Goal: Transaction & Acquisition: Purchase product/service

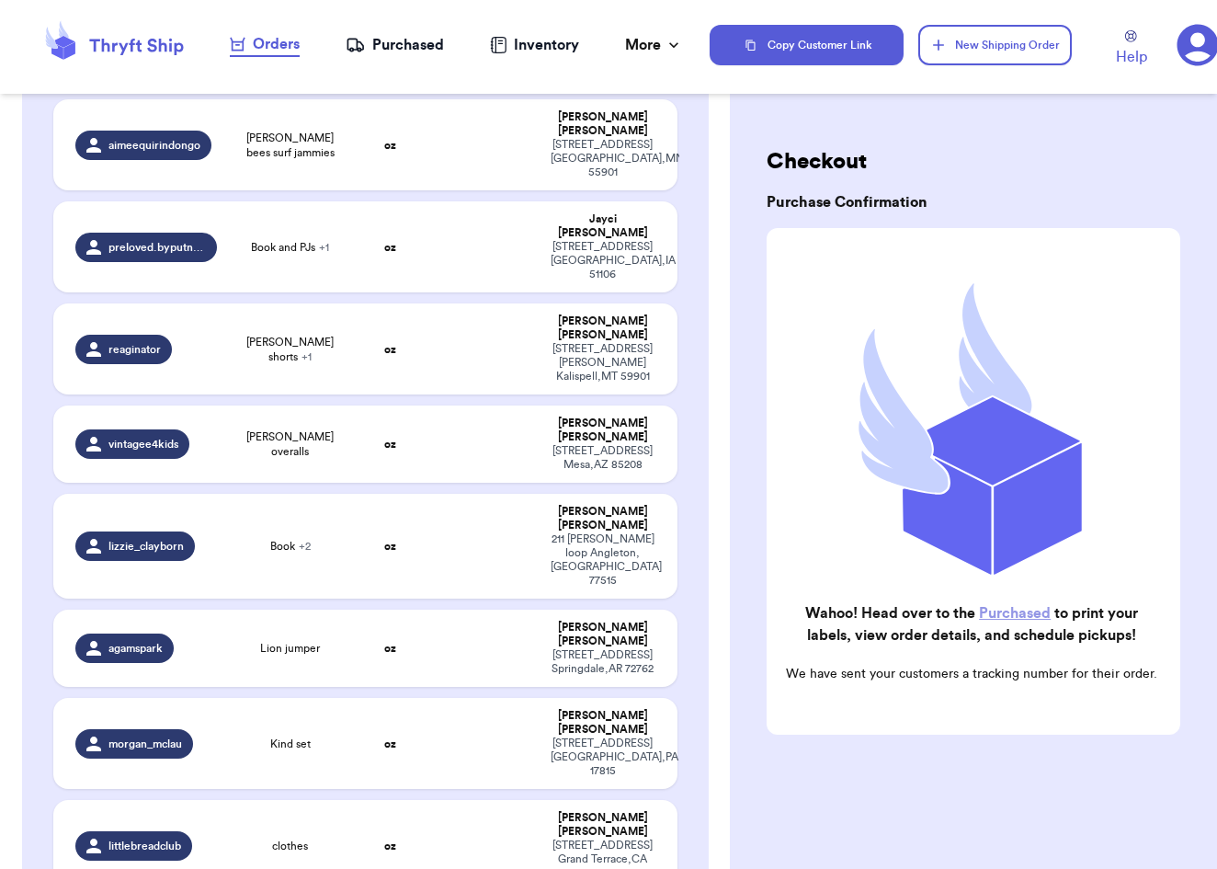
scroll to position [4203, 0]
checkbox input "true"
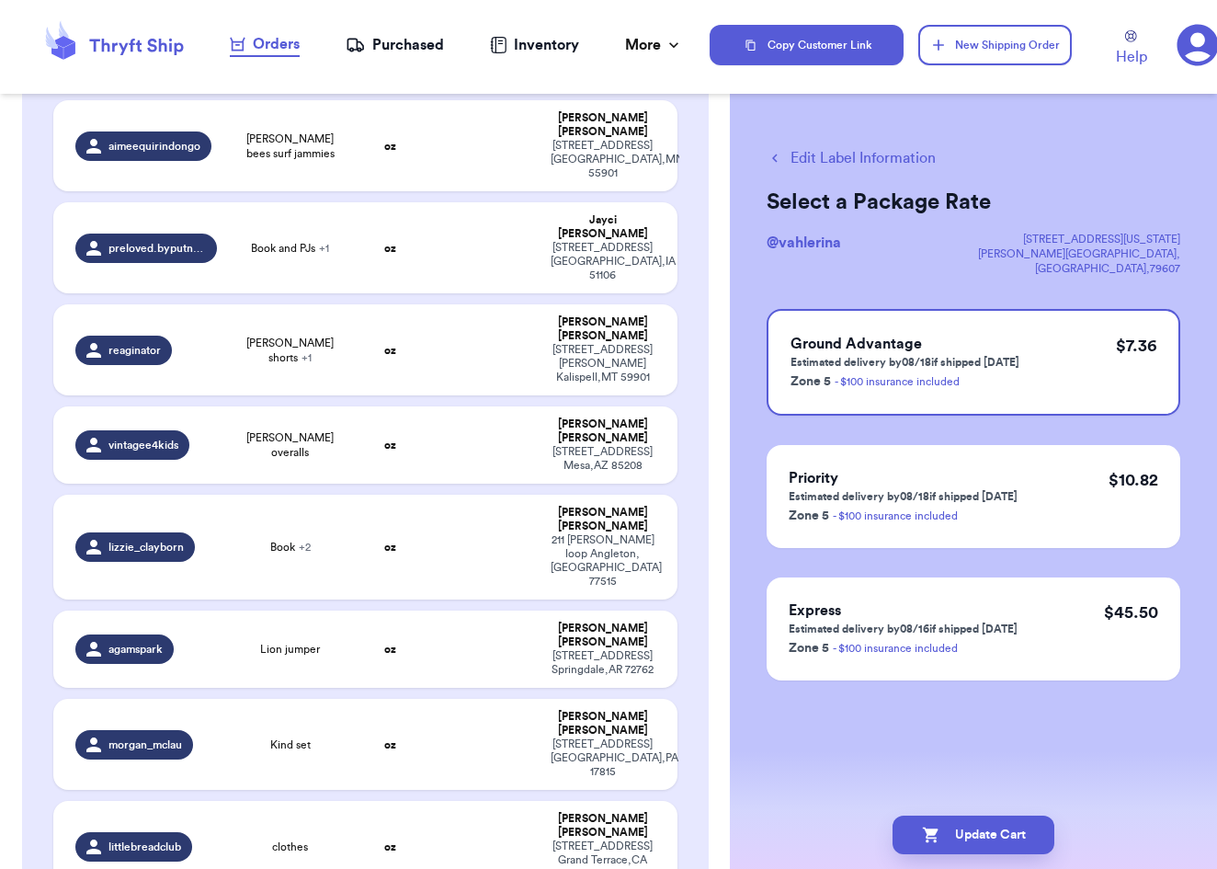
checkbox input "true"
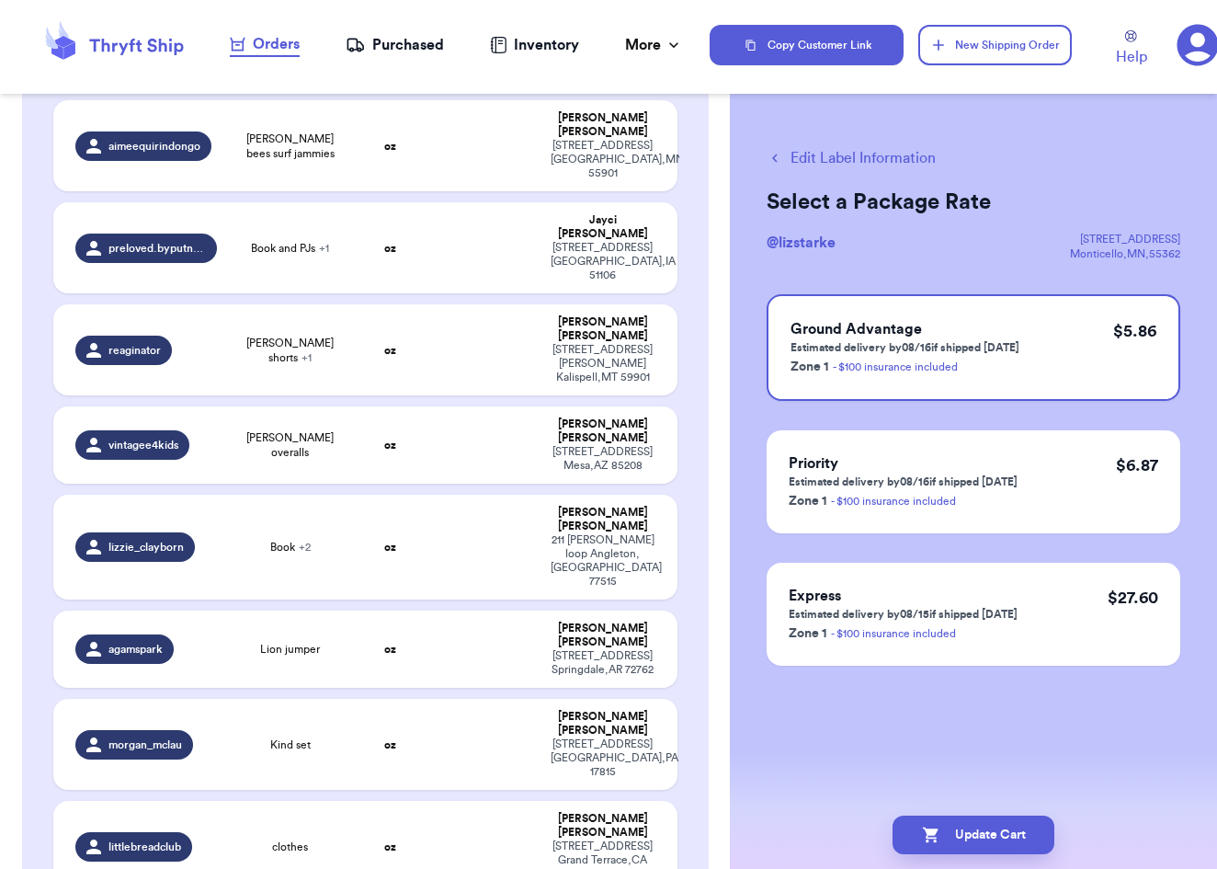
checkbox input "true"
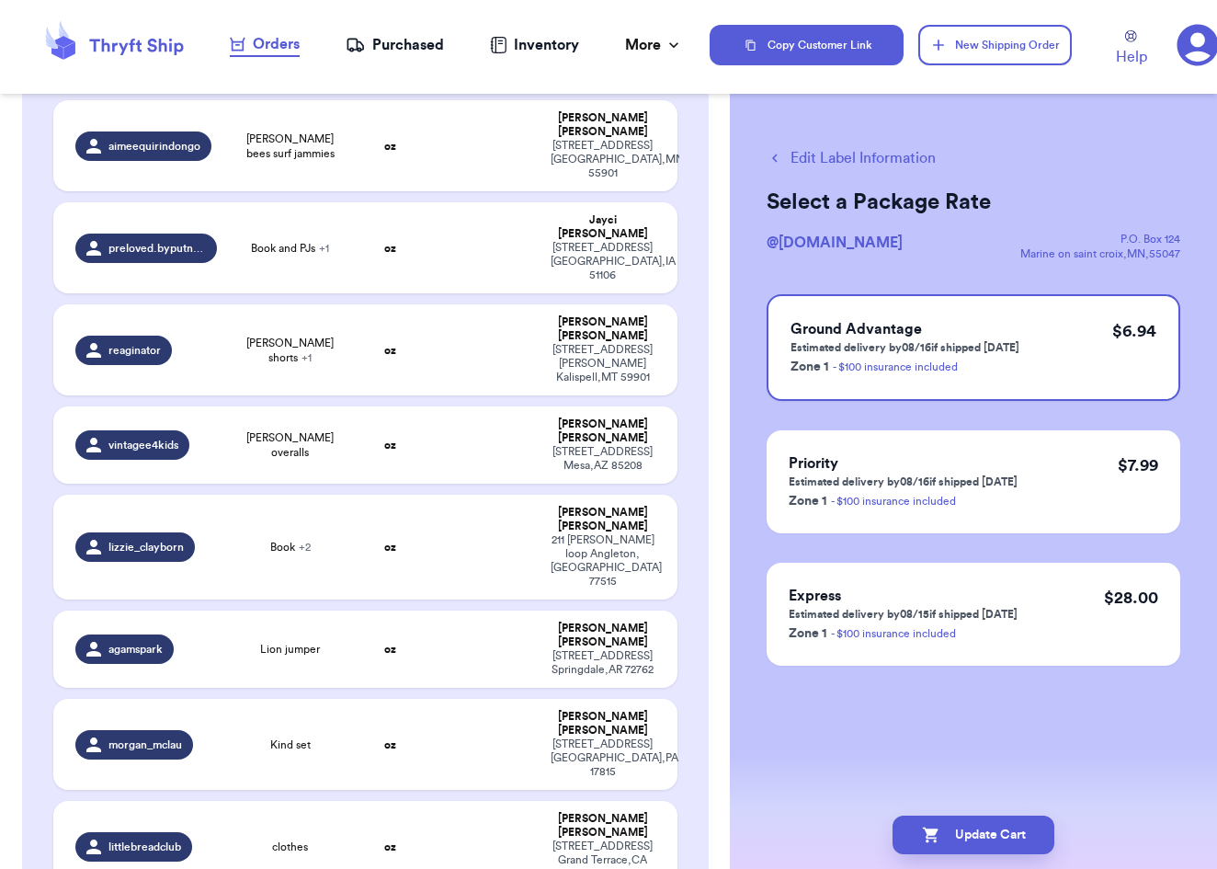
checkbox input "true"
checkbox input "false"
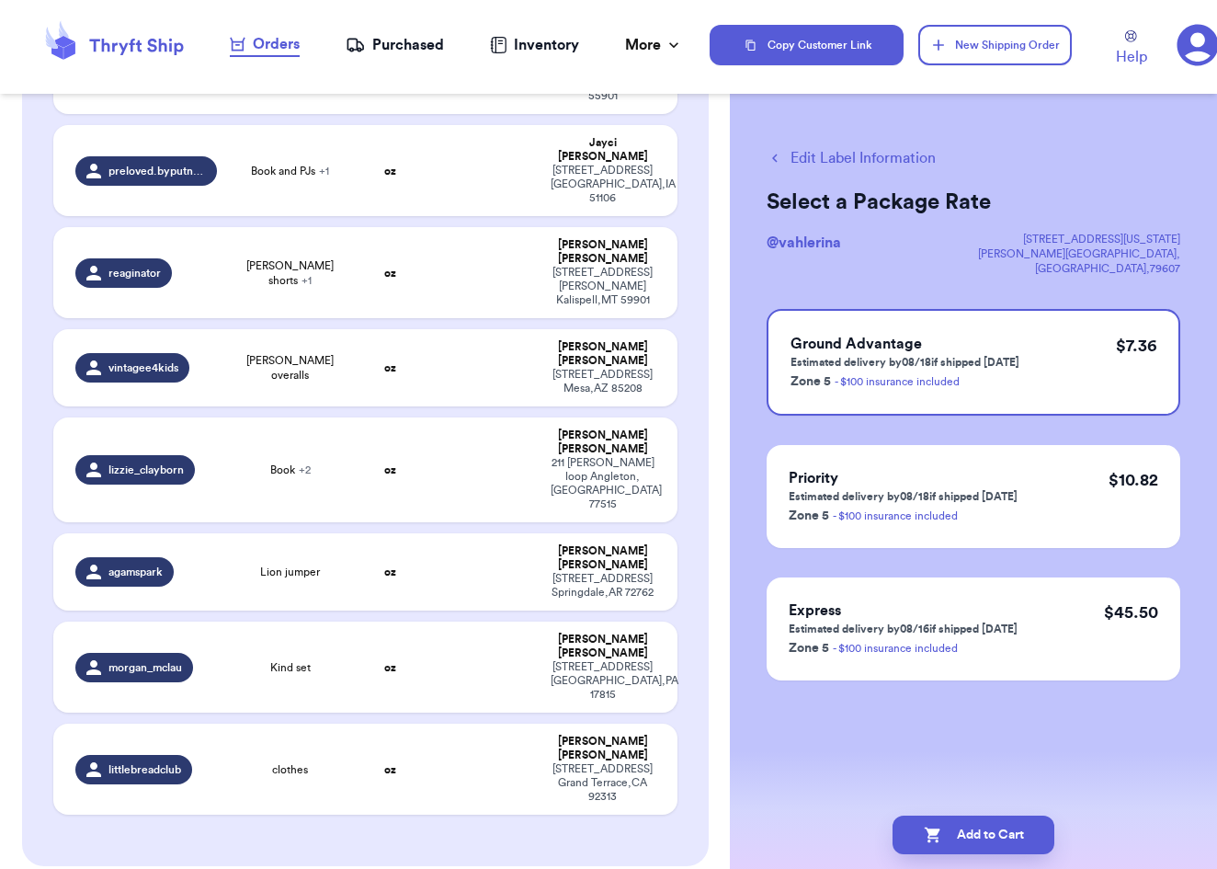
scroll to position [4301, 0]
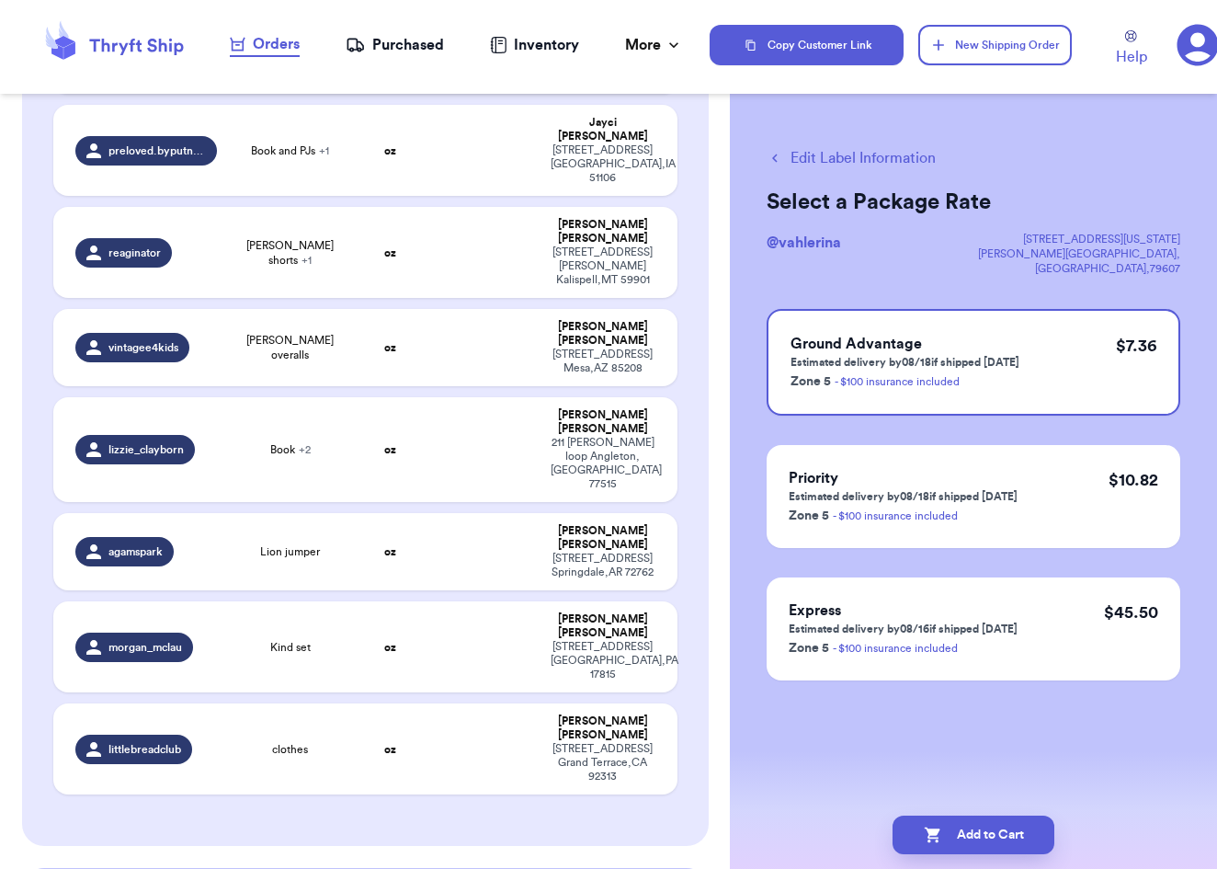
checkbox input "true"
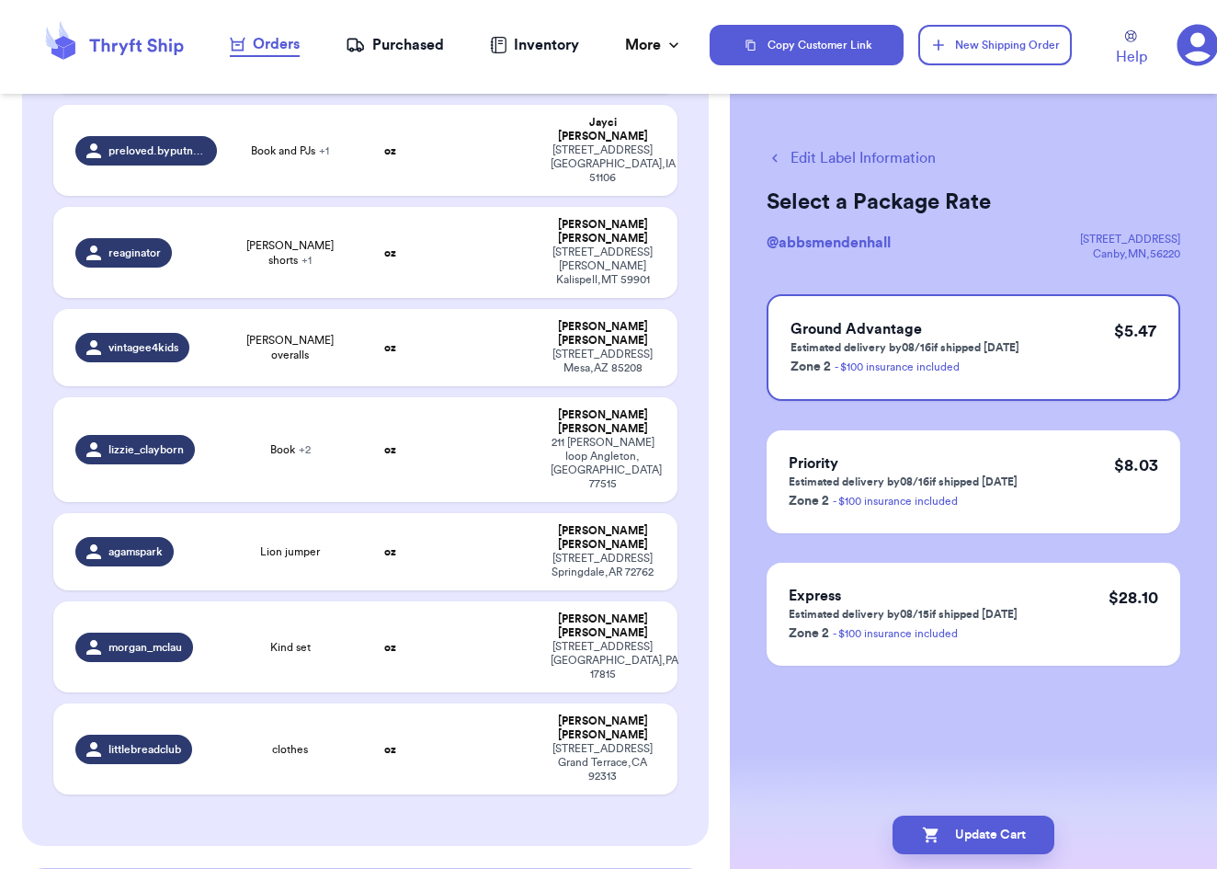
checkbox input "true"
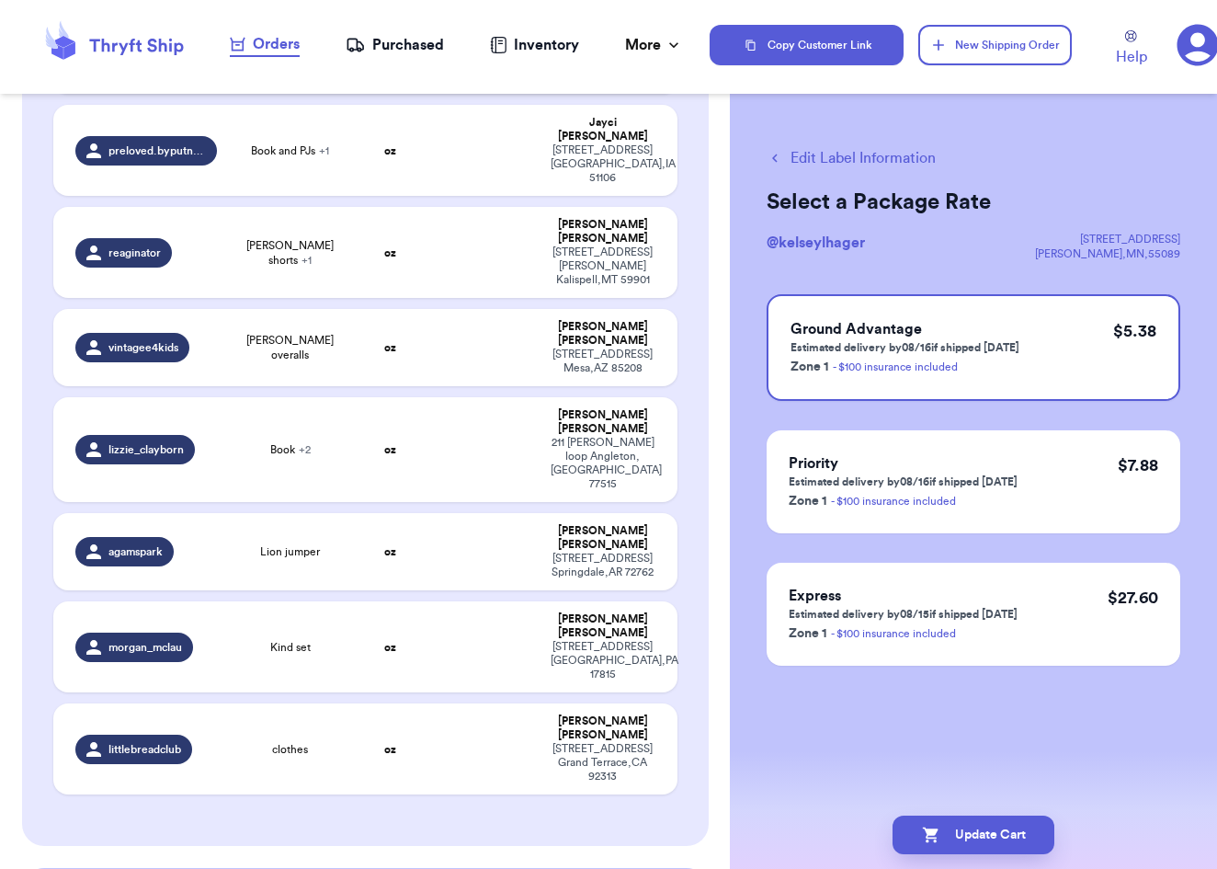
checkbox input "true"
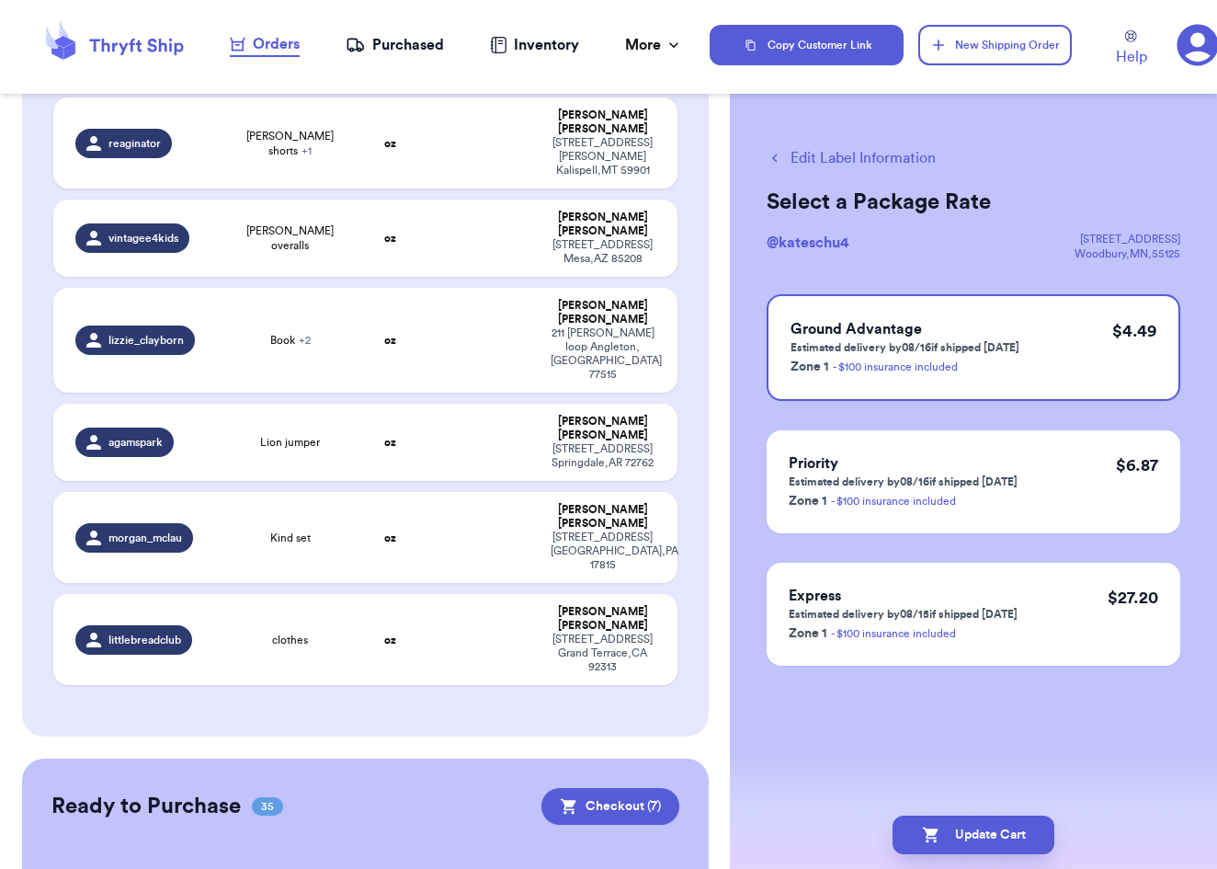
scroll to position [4420, 0]
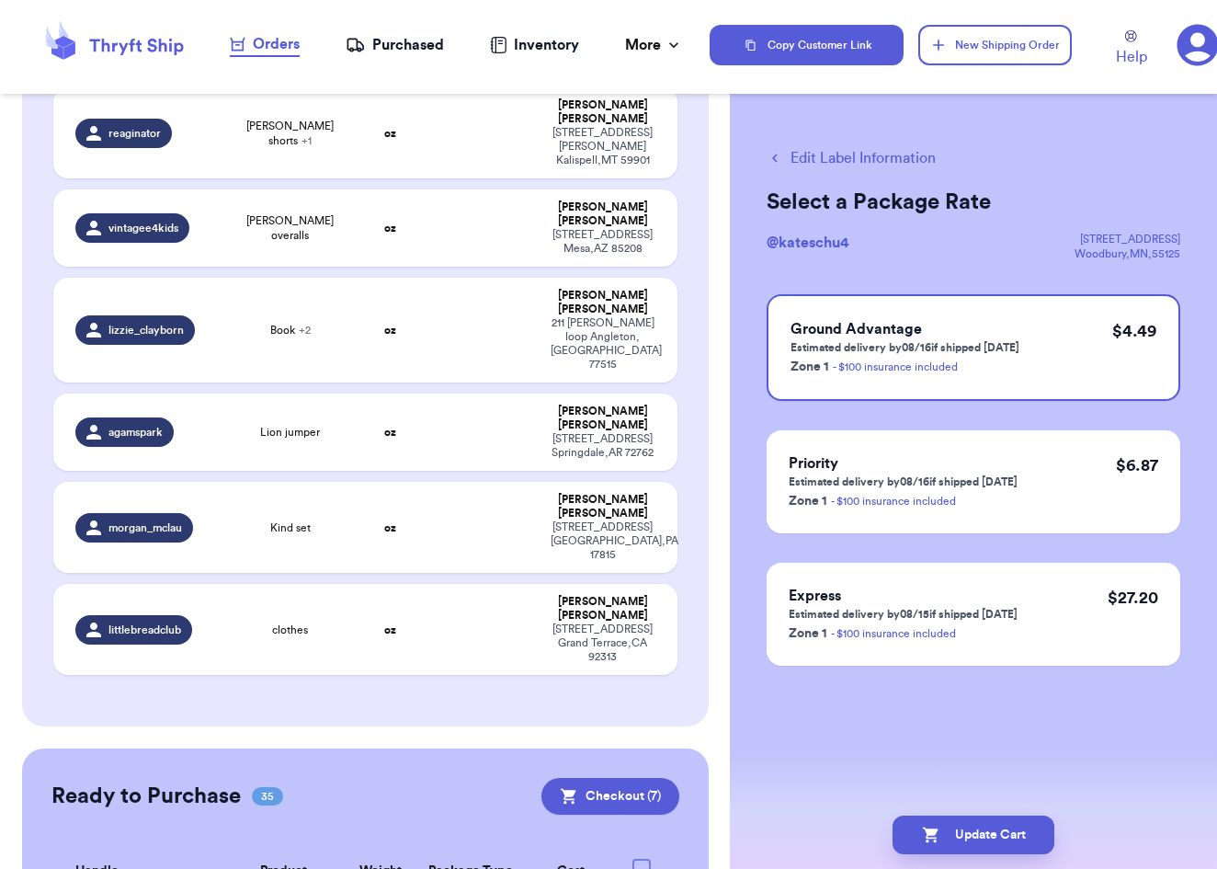
checkbox input "true"
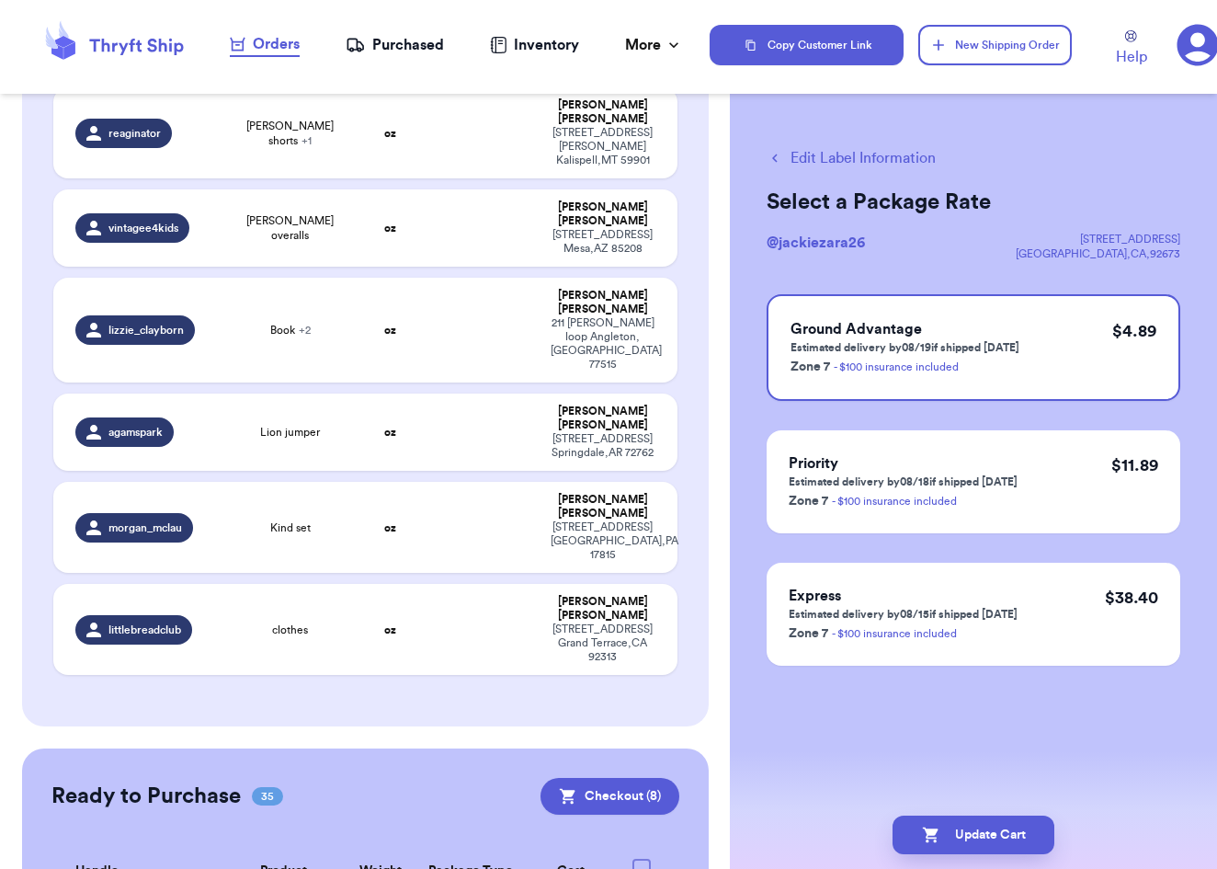
checkbox input "true"
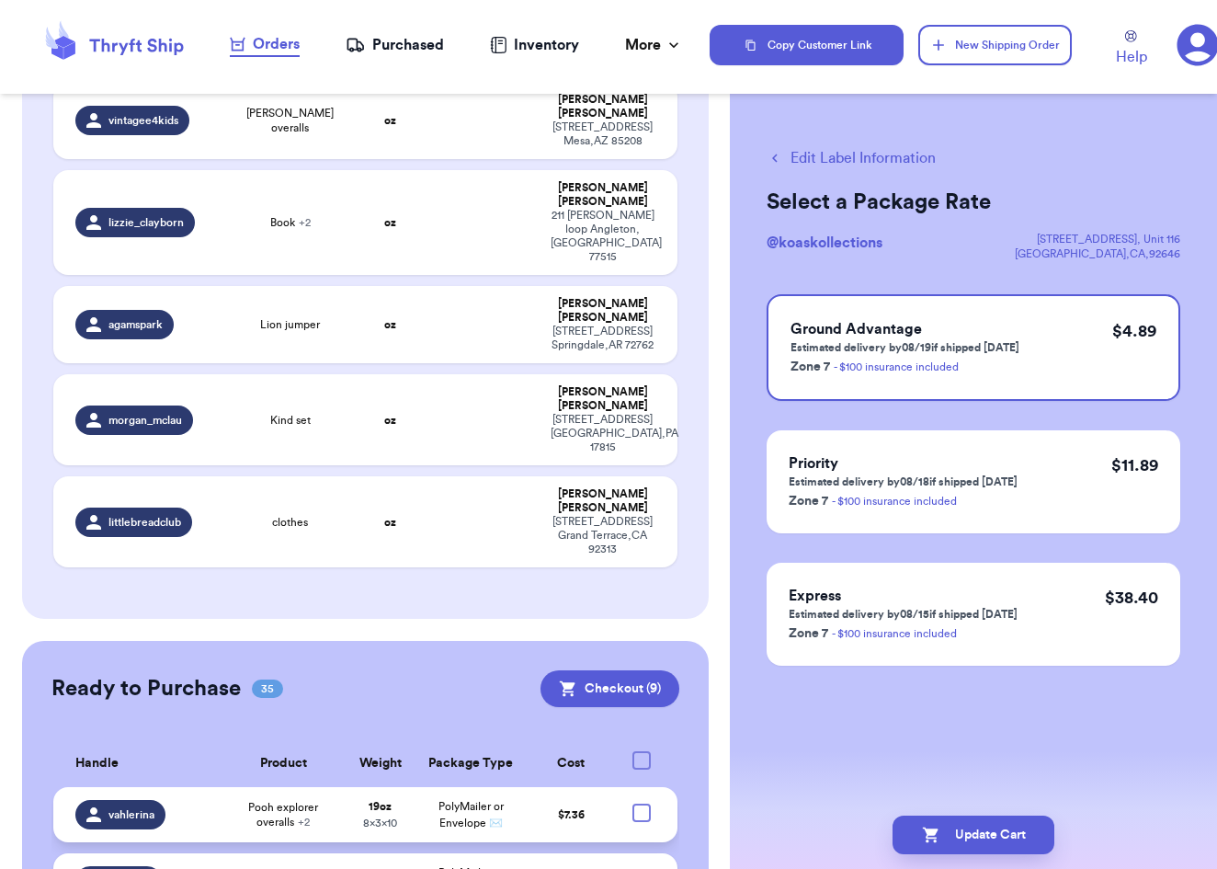
scroll to position [4529, 0]
checkbox input "true"
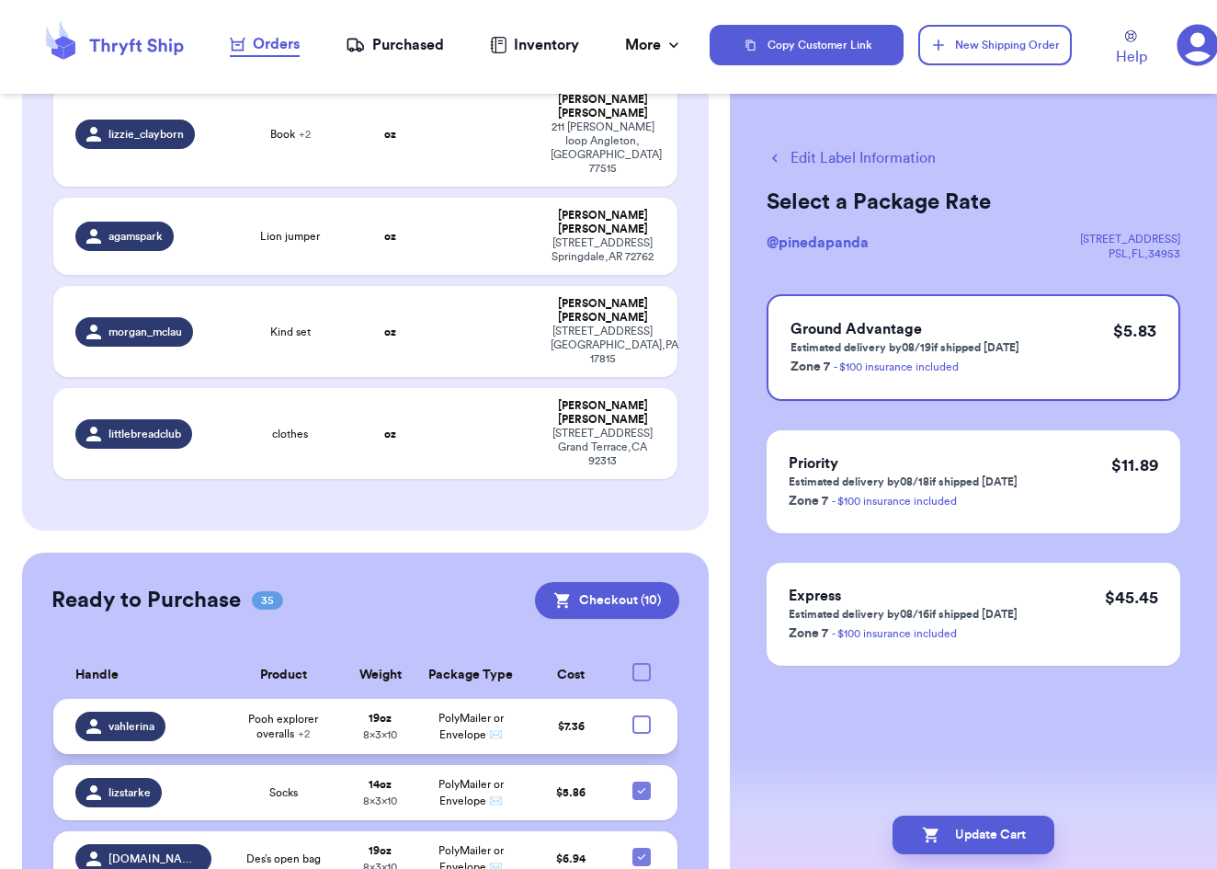
scroll to position [4628, 0]
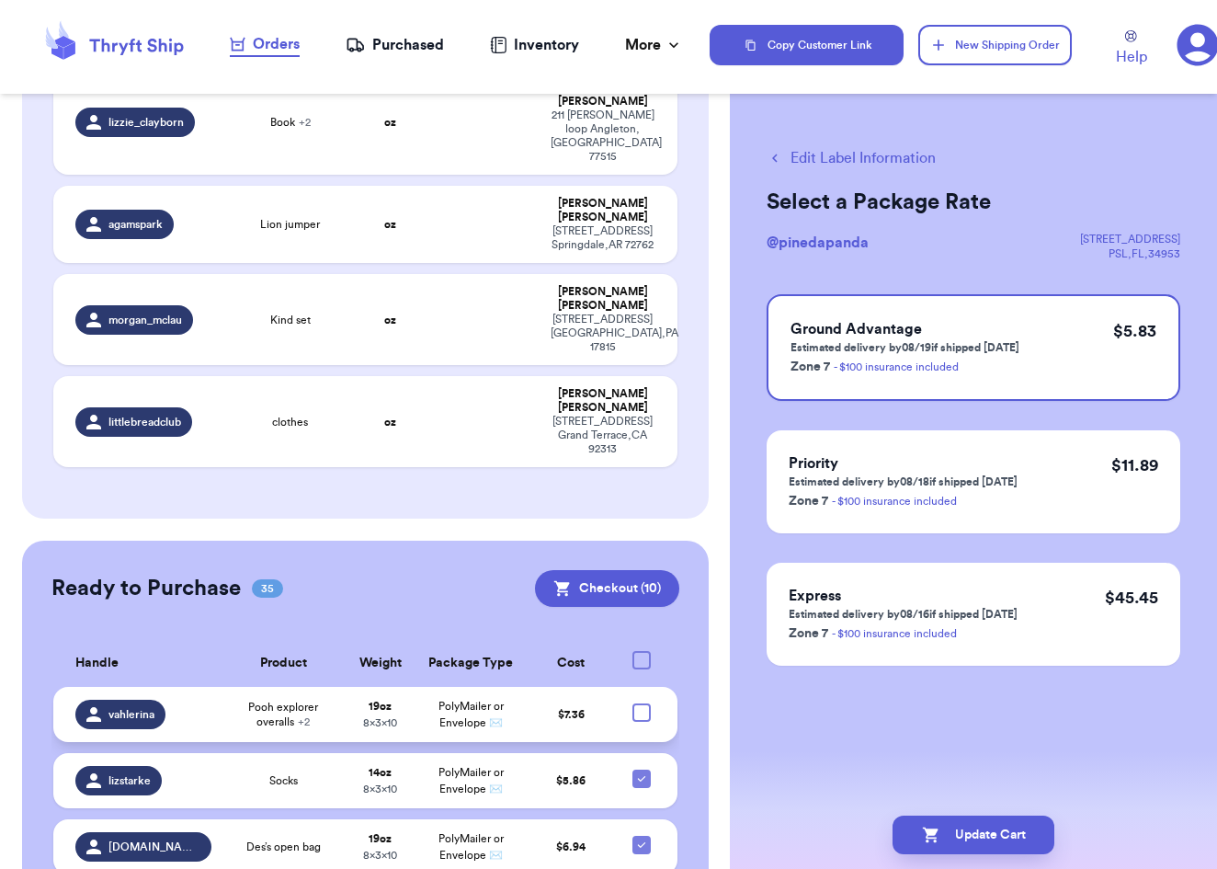
checkbox input "true"
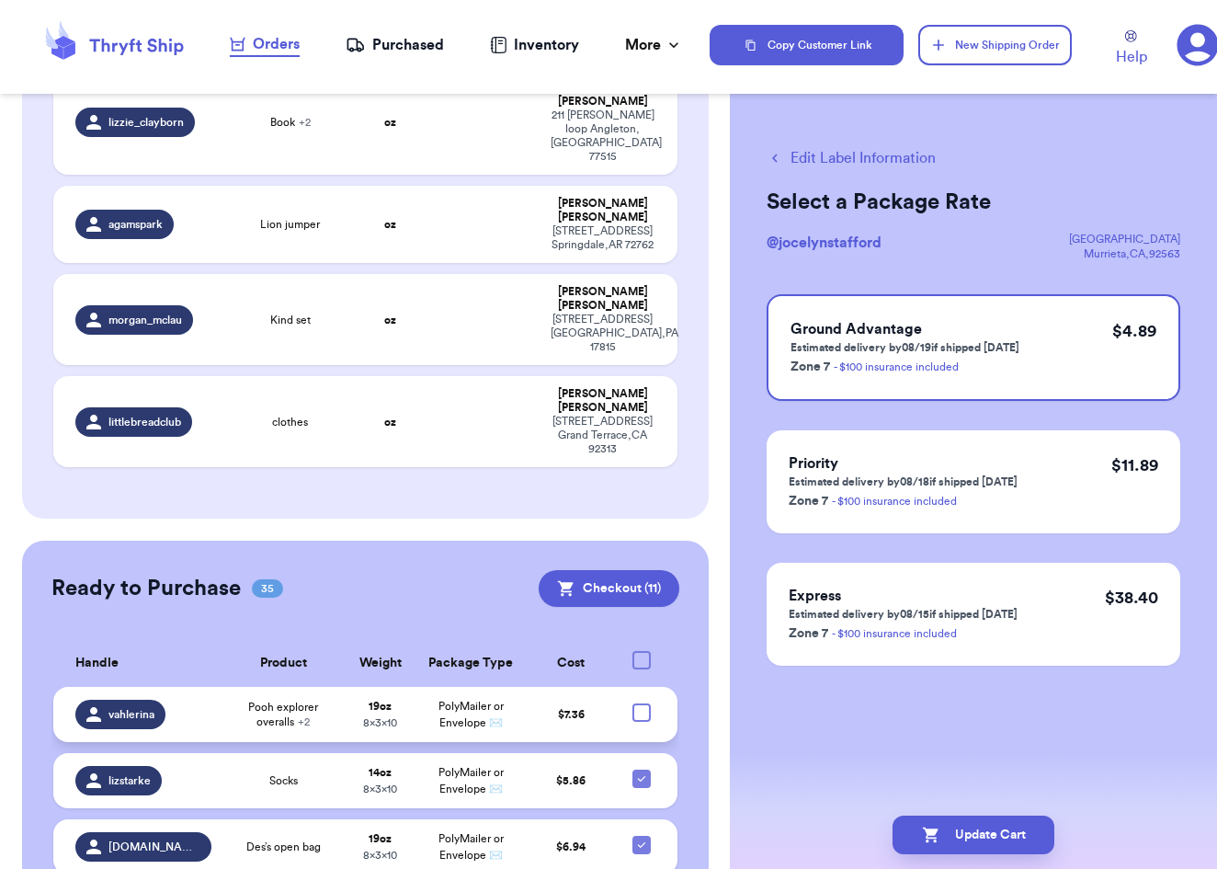
checkbox input "true"
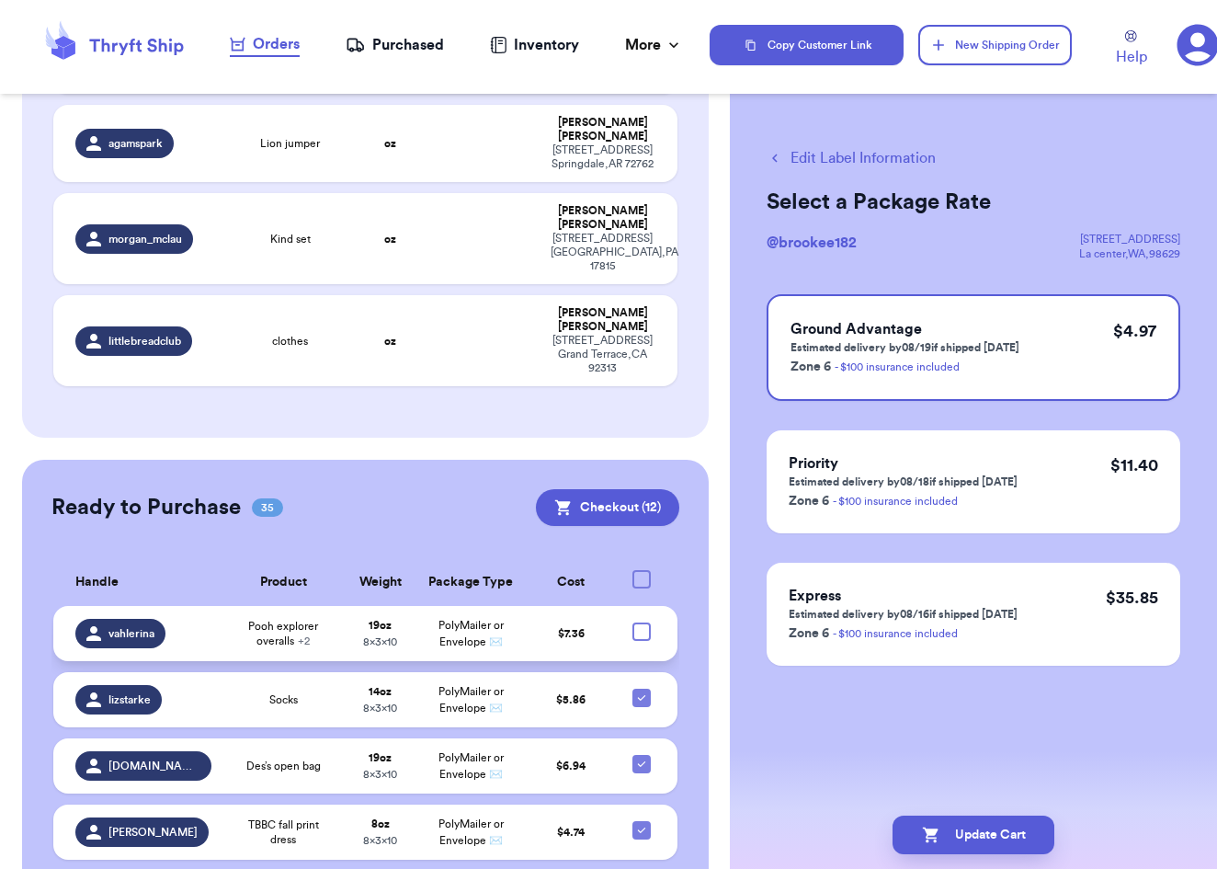
scroll to position [4711, 0]
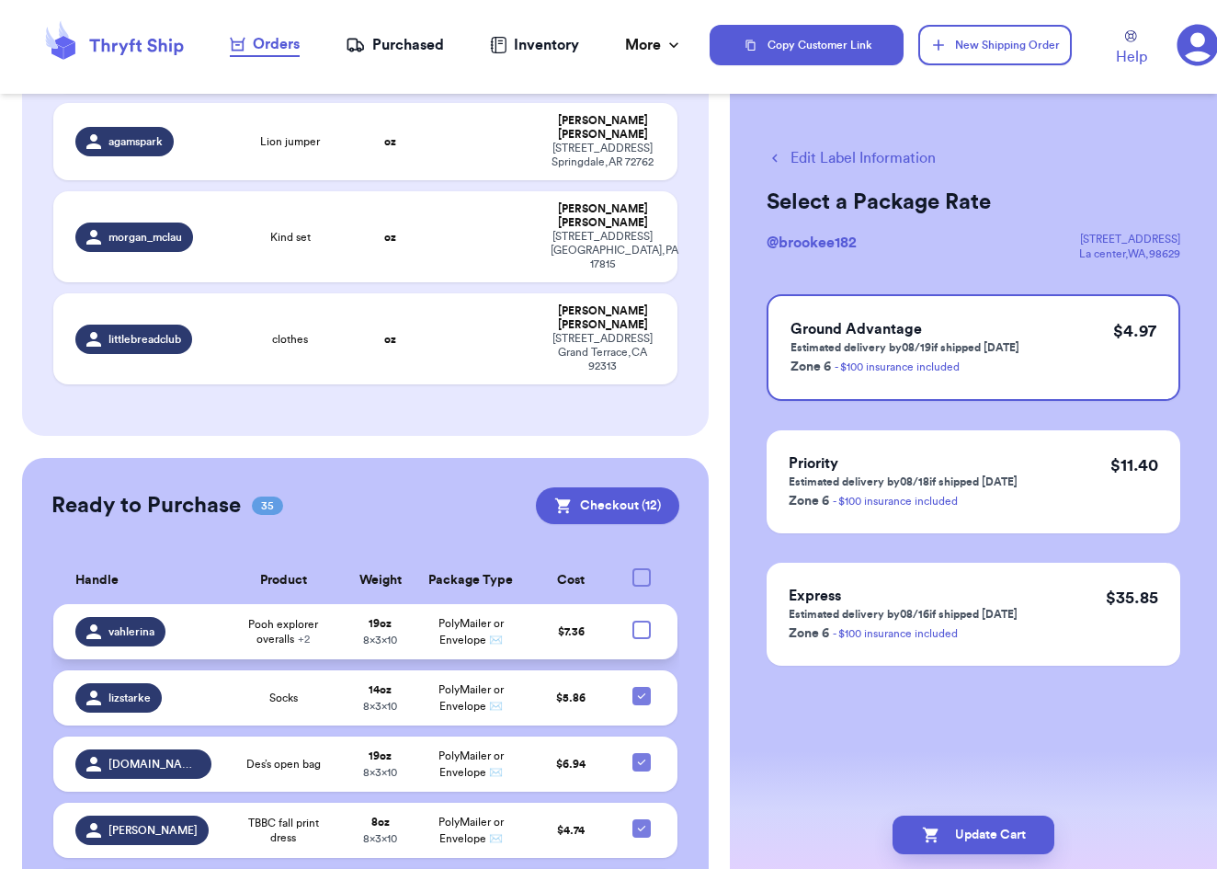
checkbox input "true"
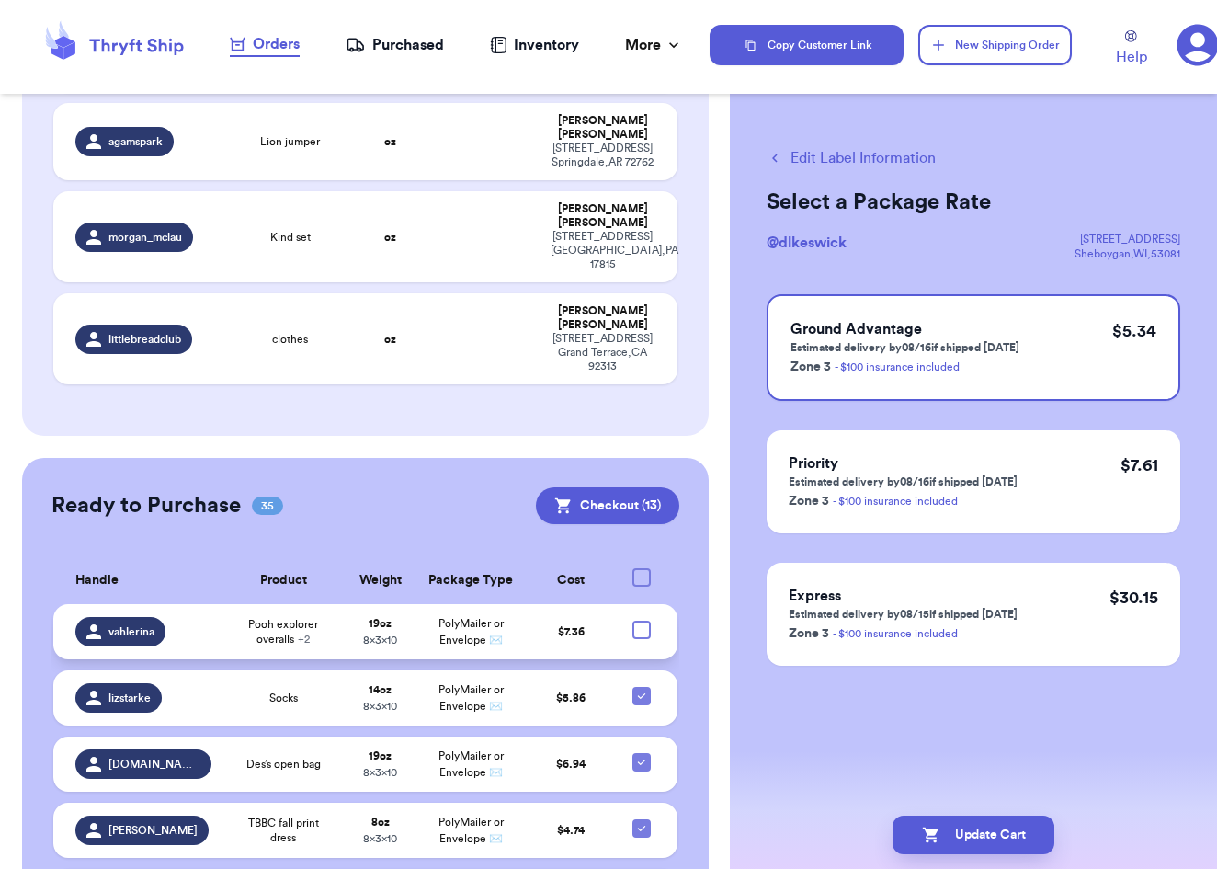
checkbox input "true"
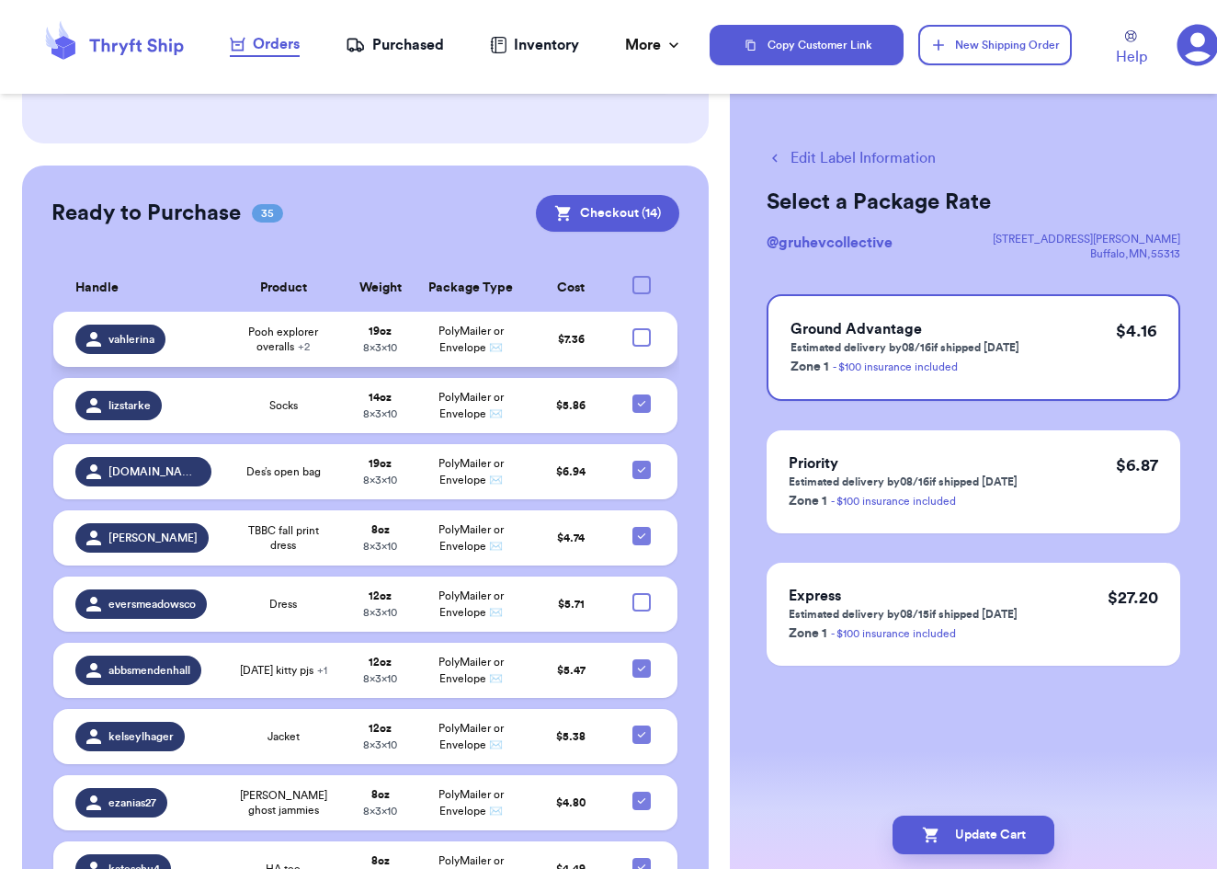
scroll to position [5005, 0]
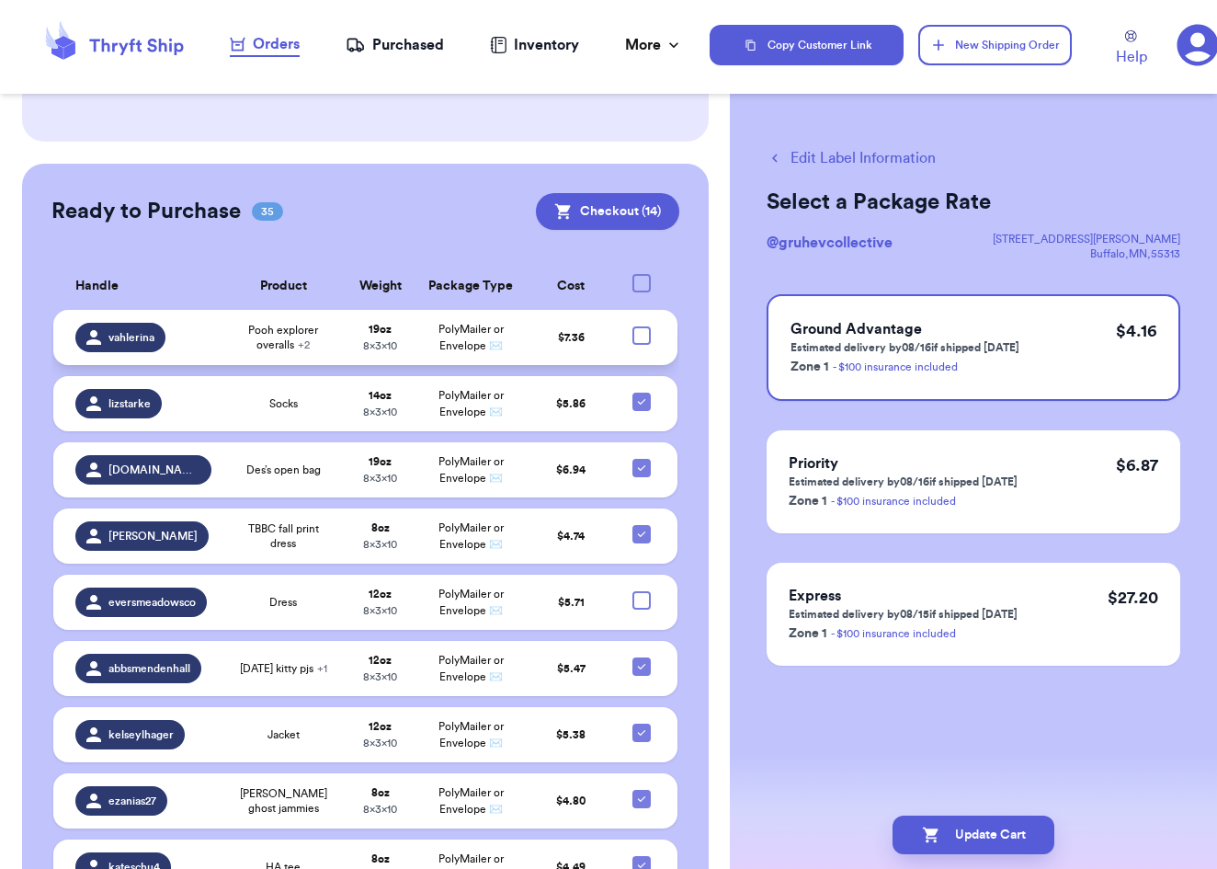
checkbox input "true"
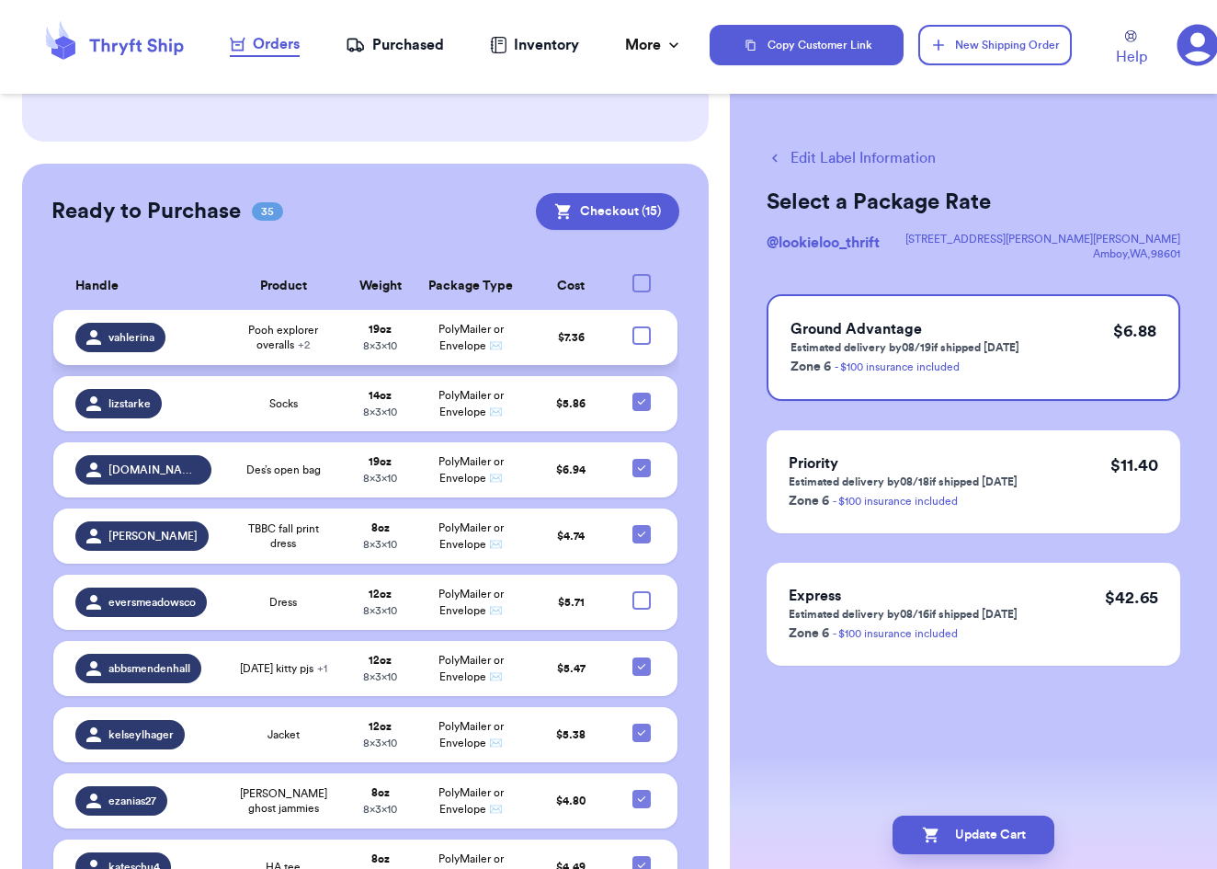
checkbox input "true"
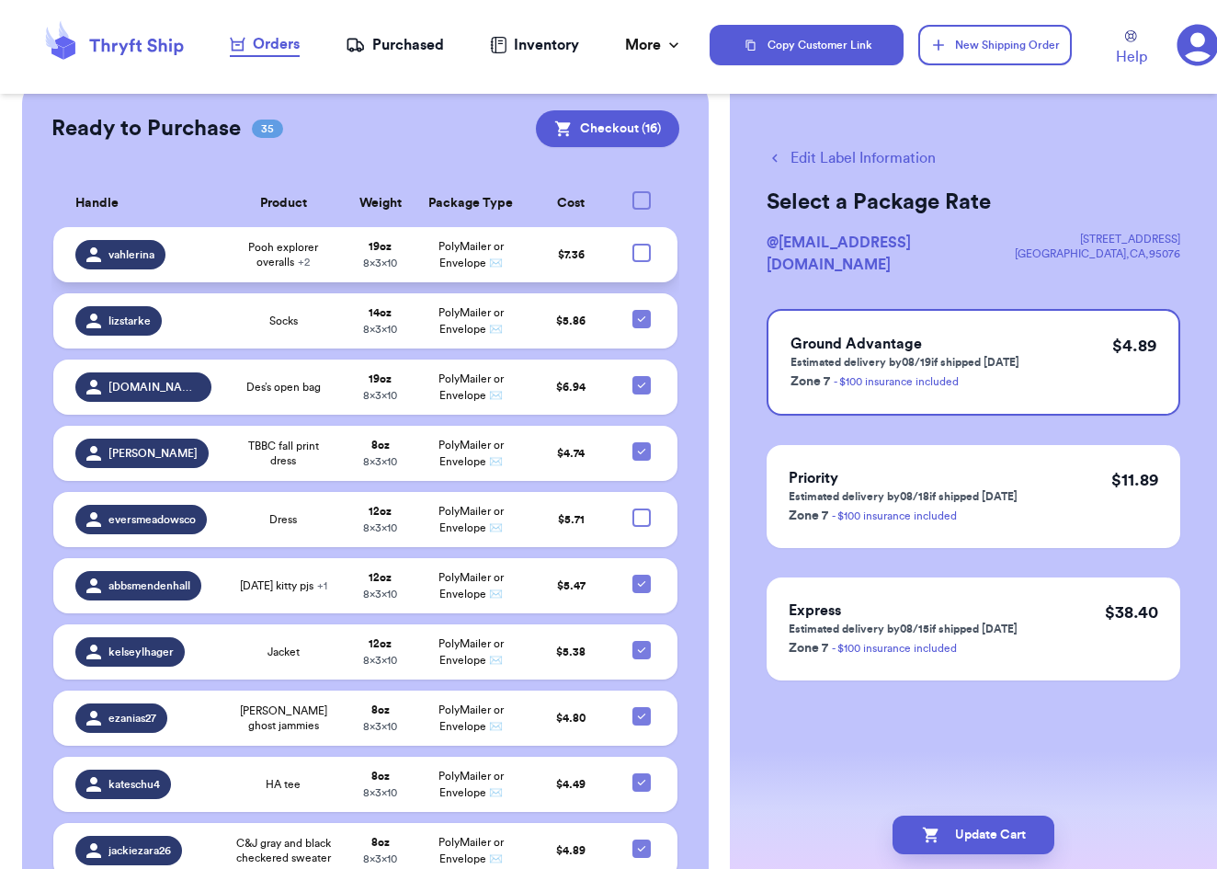
scroll to position [5093, 0]
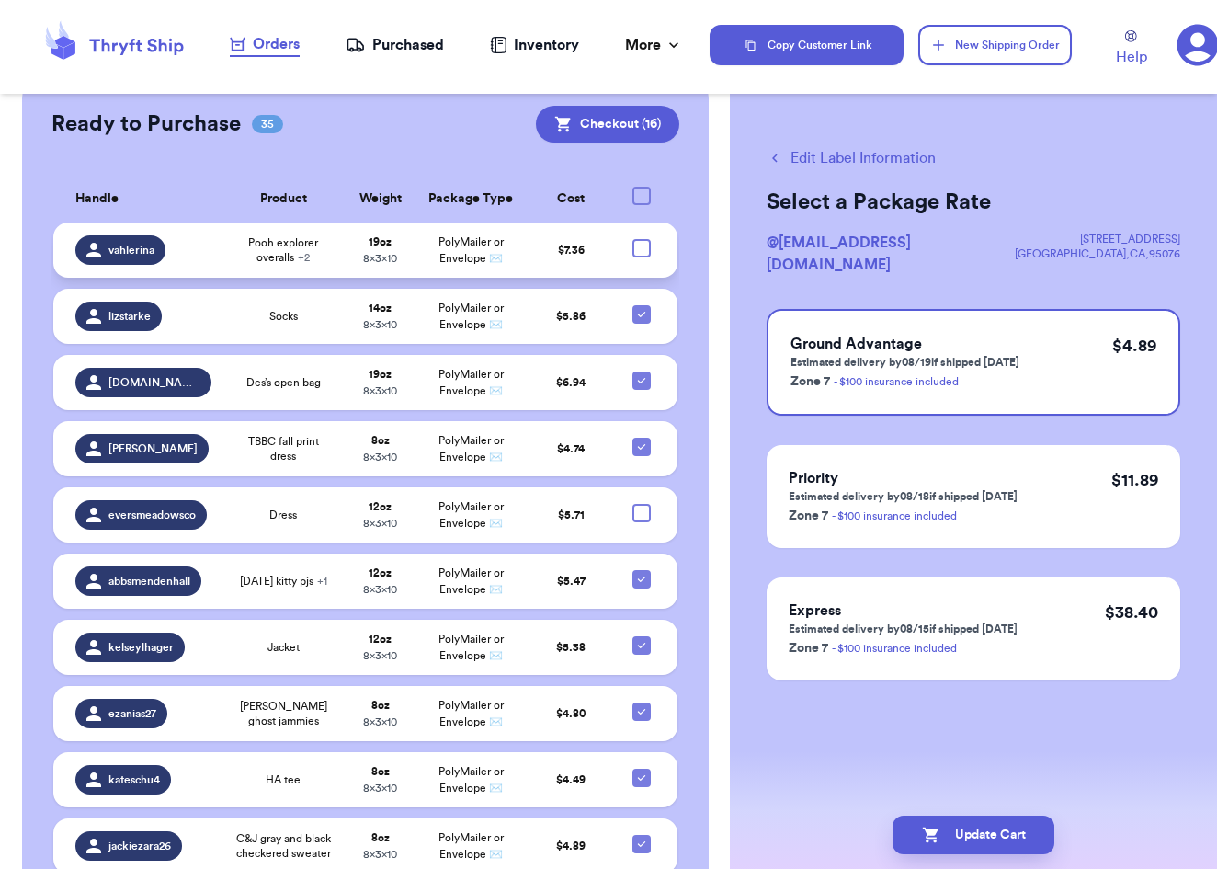
checkbox input "true"
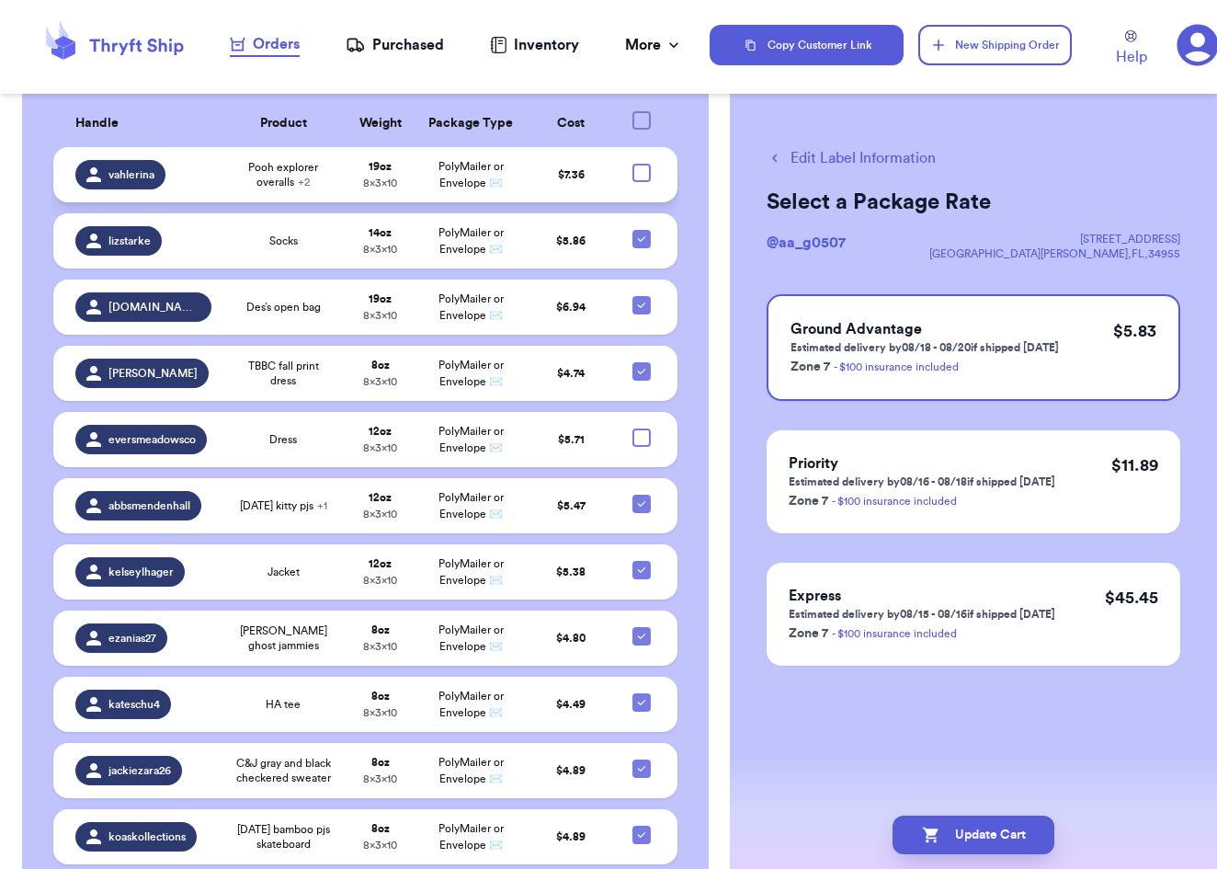
scroll to position [5171, 0]
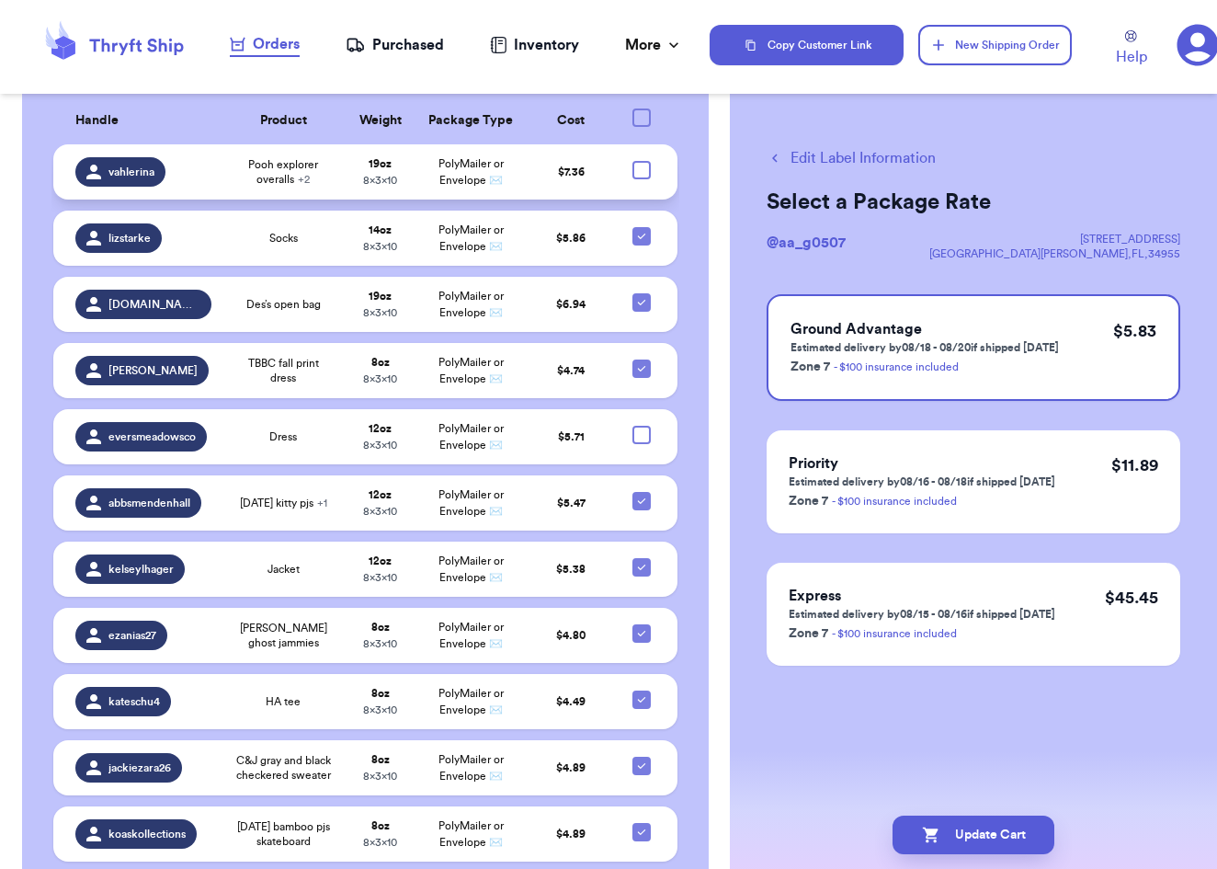
checkbox input "true"
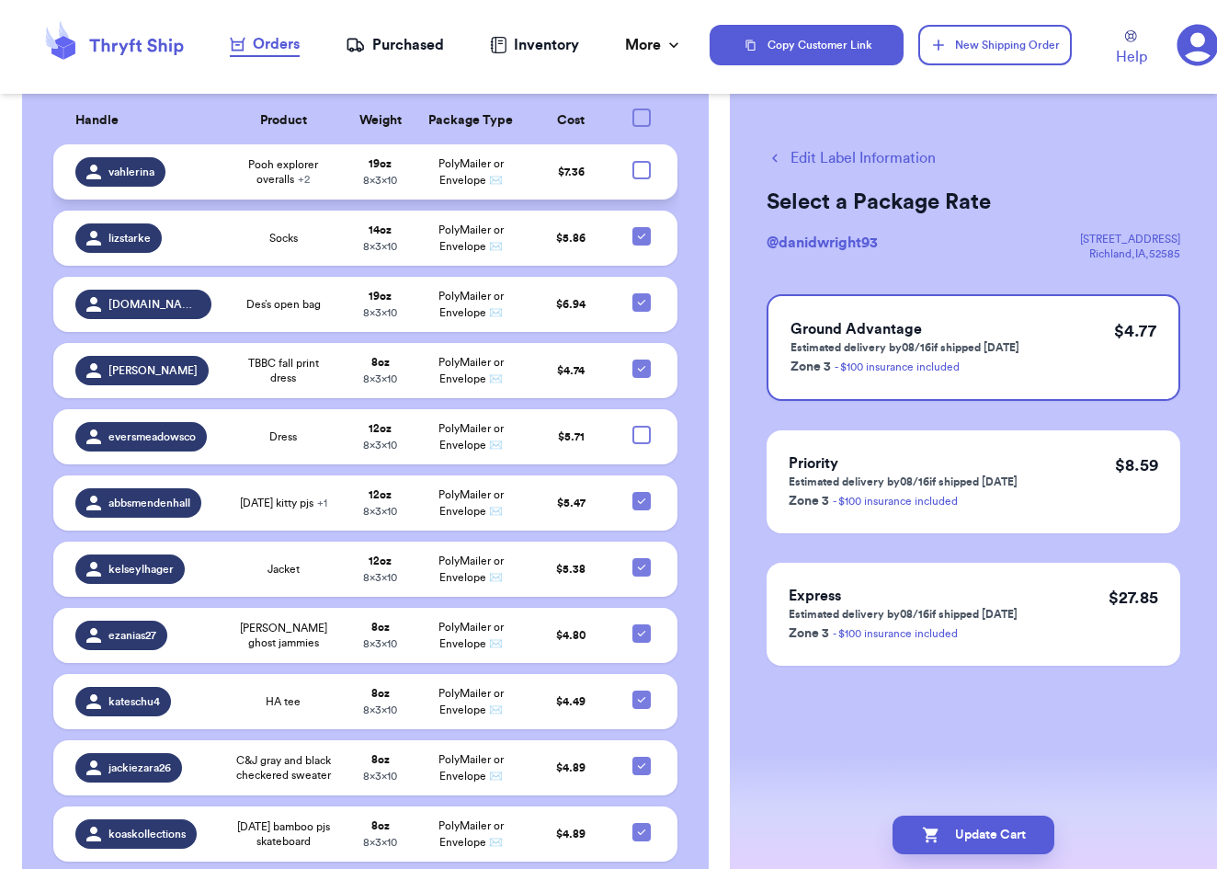
checkbox input "true"
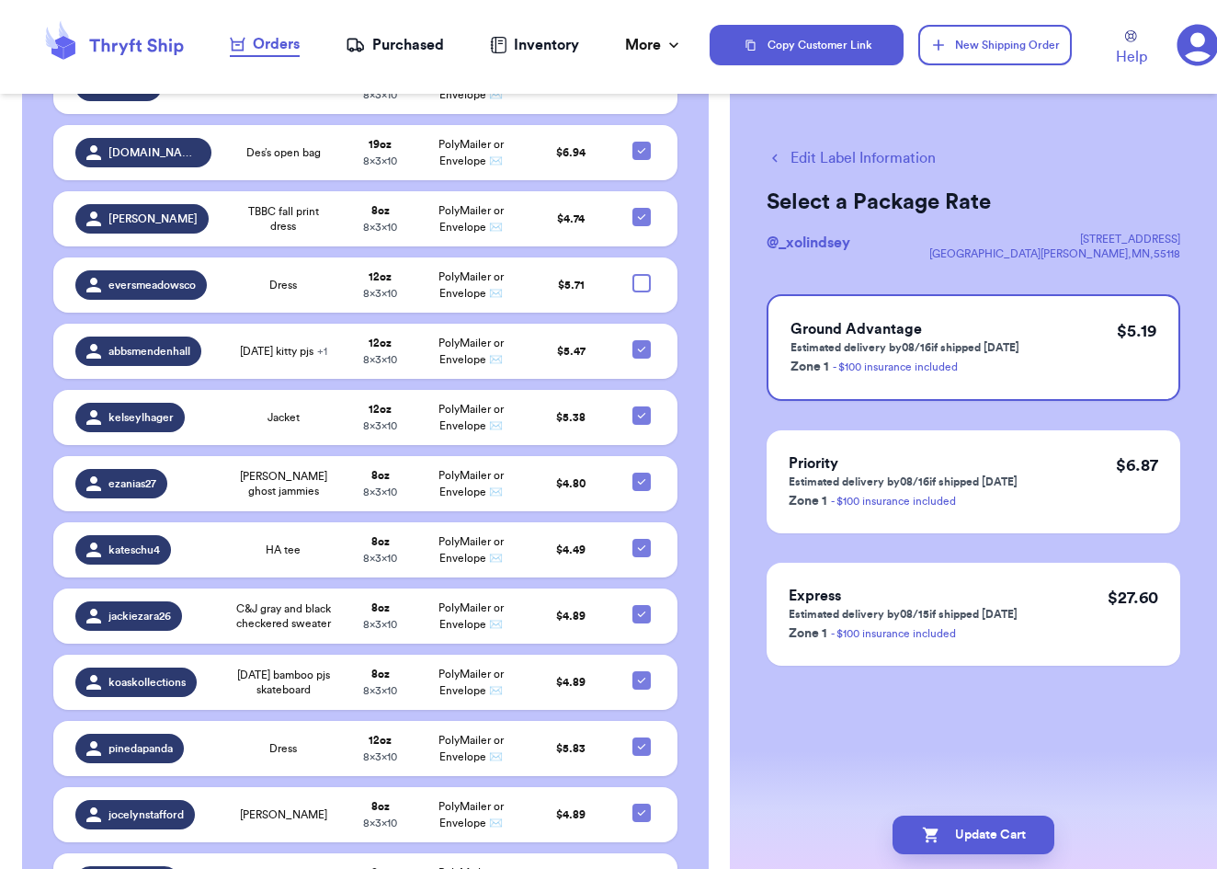
scroll to position [5329, 0]
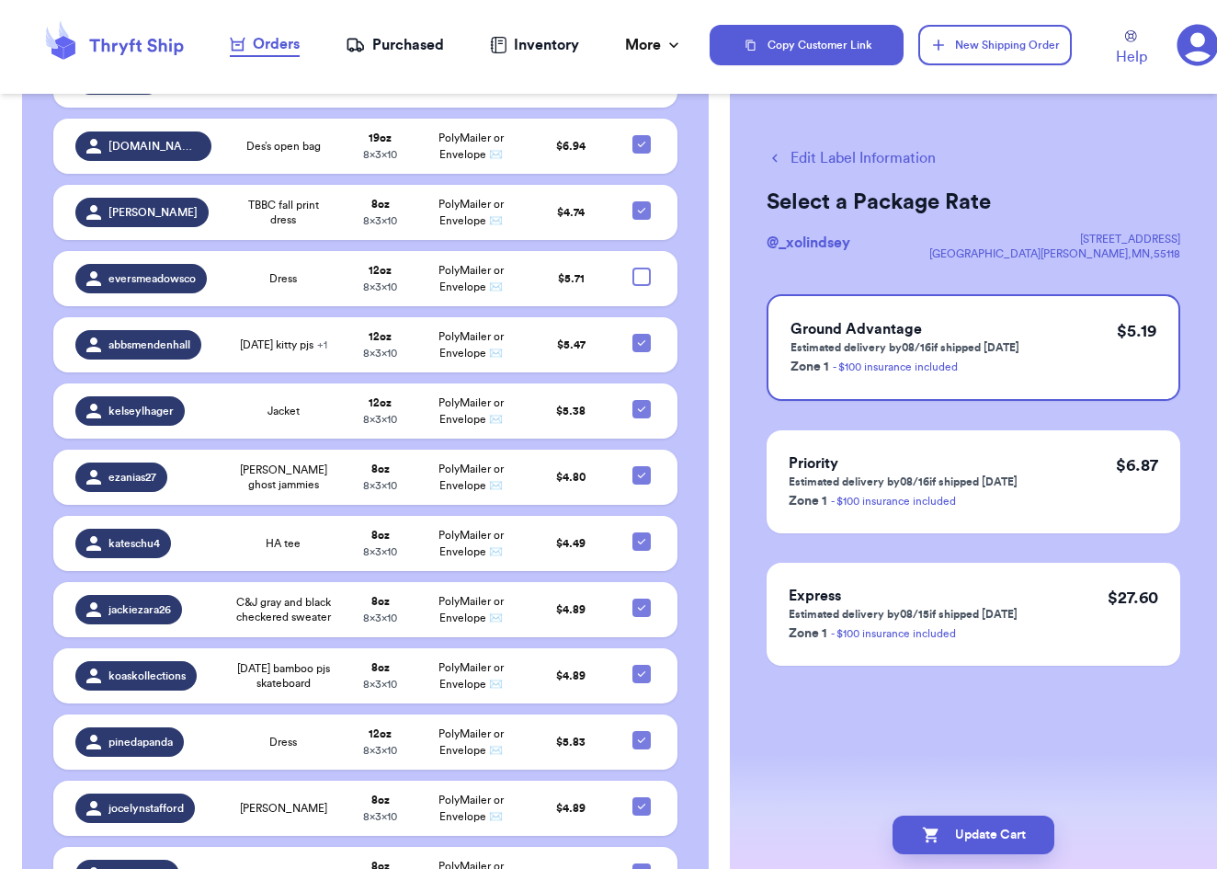
checkbox input "true"
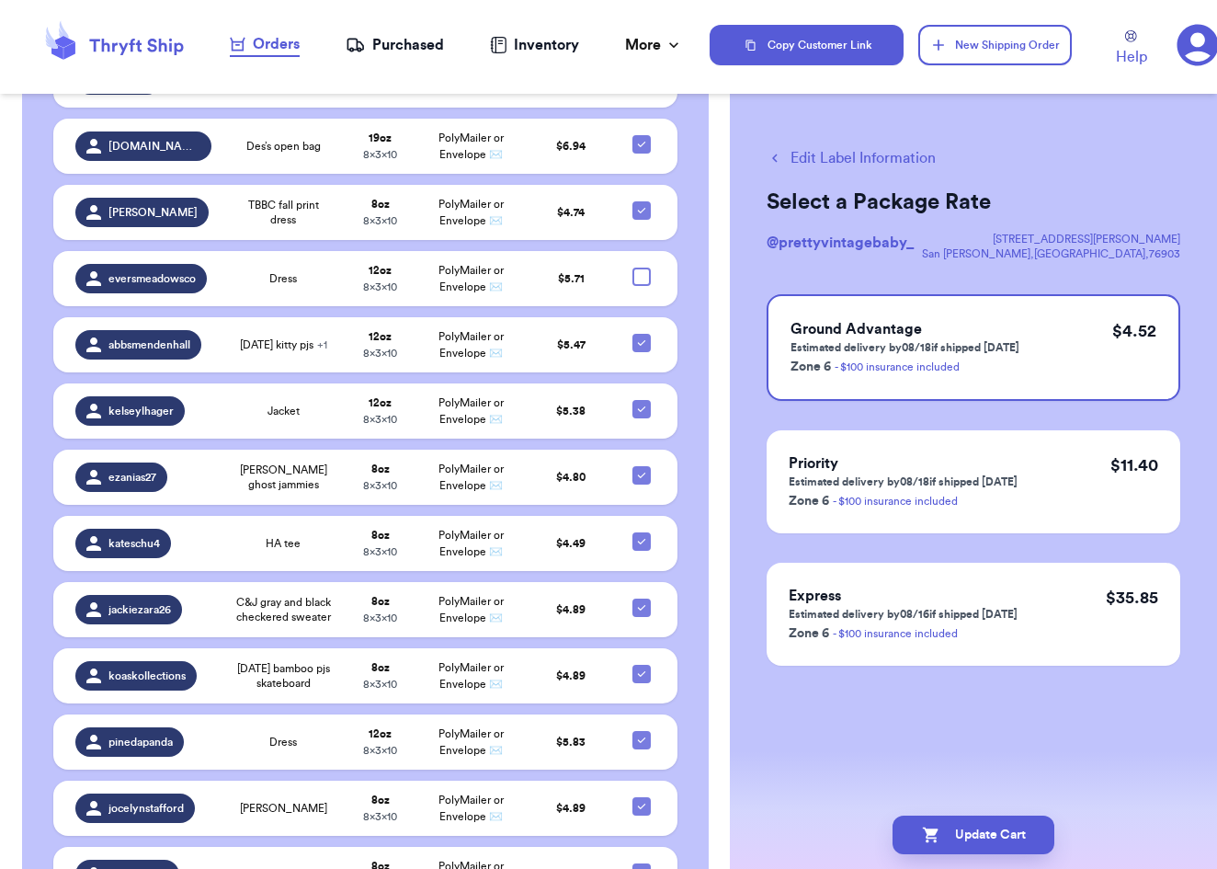
checkbox input "true"
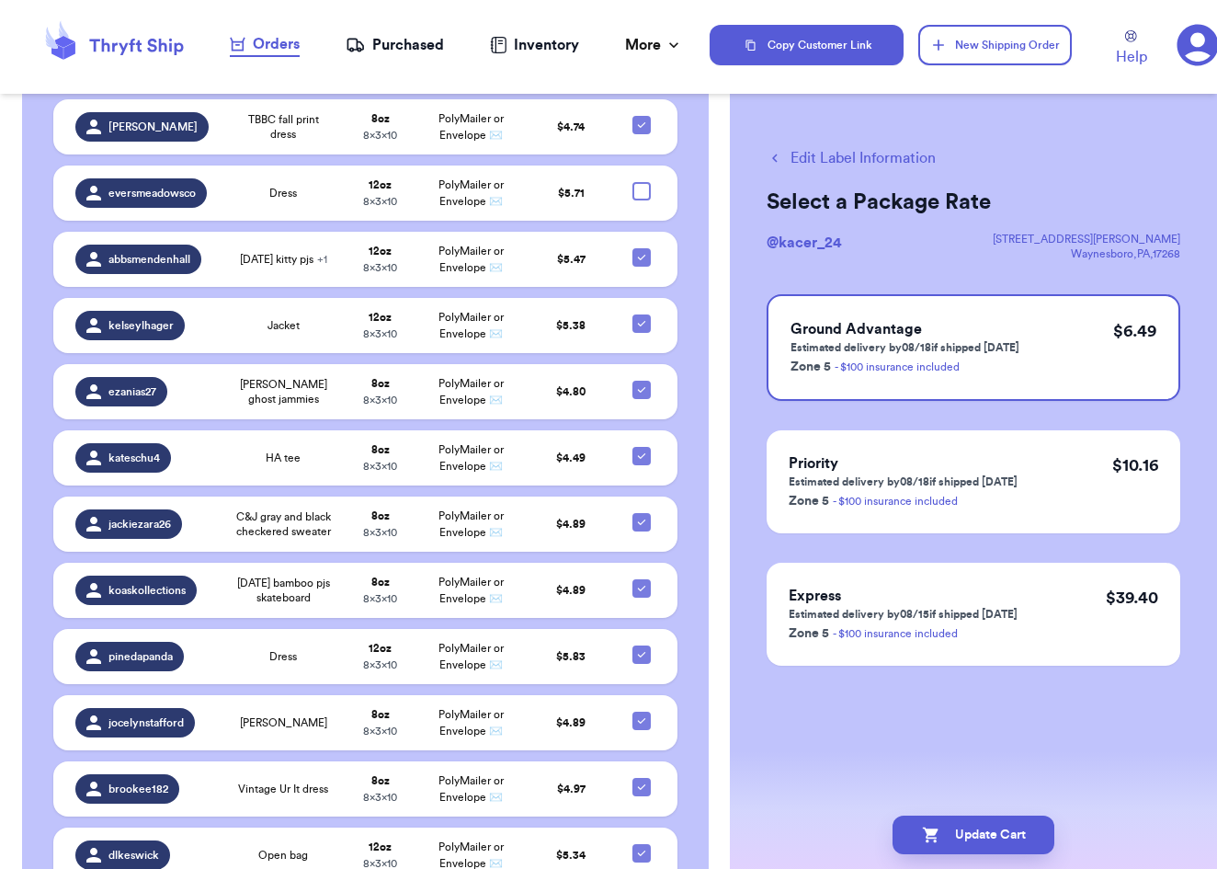
scroll to position [5424, 0]
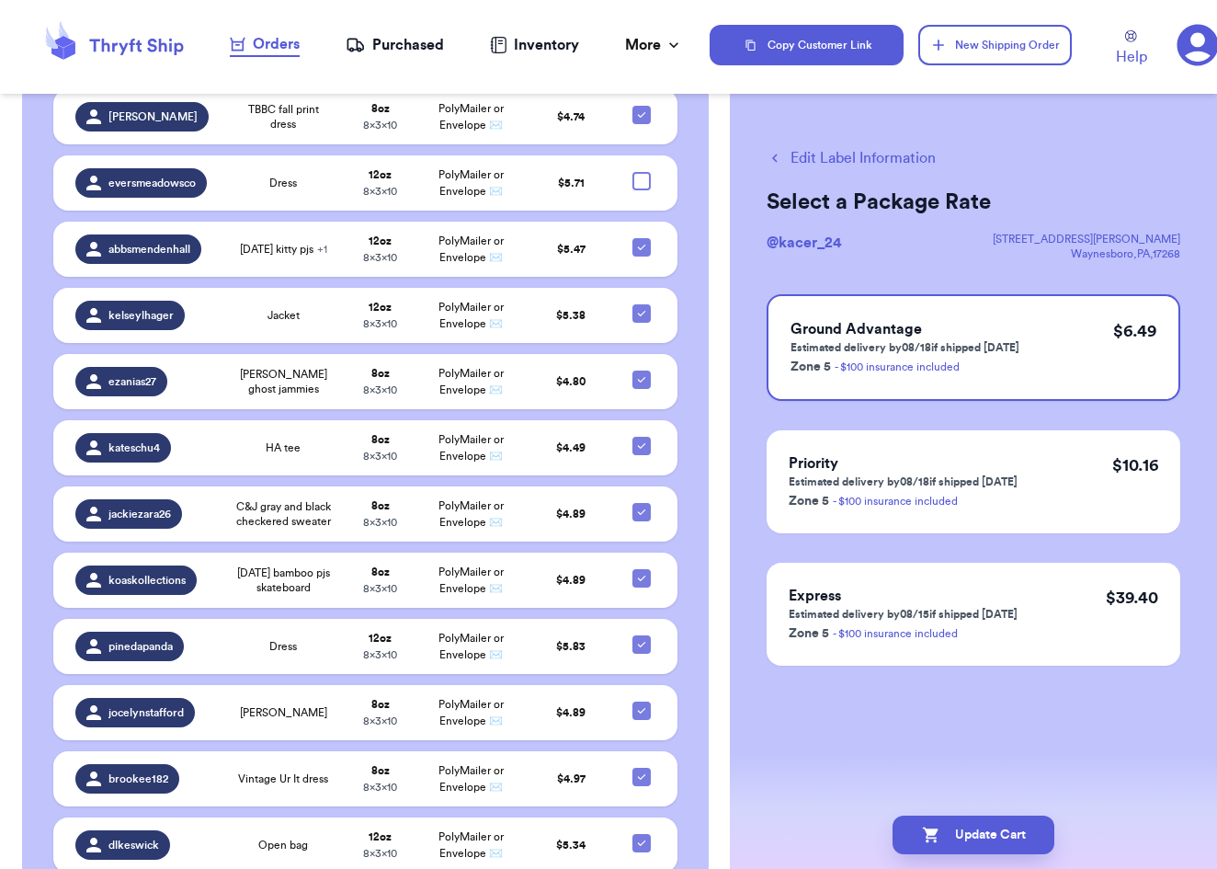
checkbox input "true"
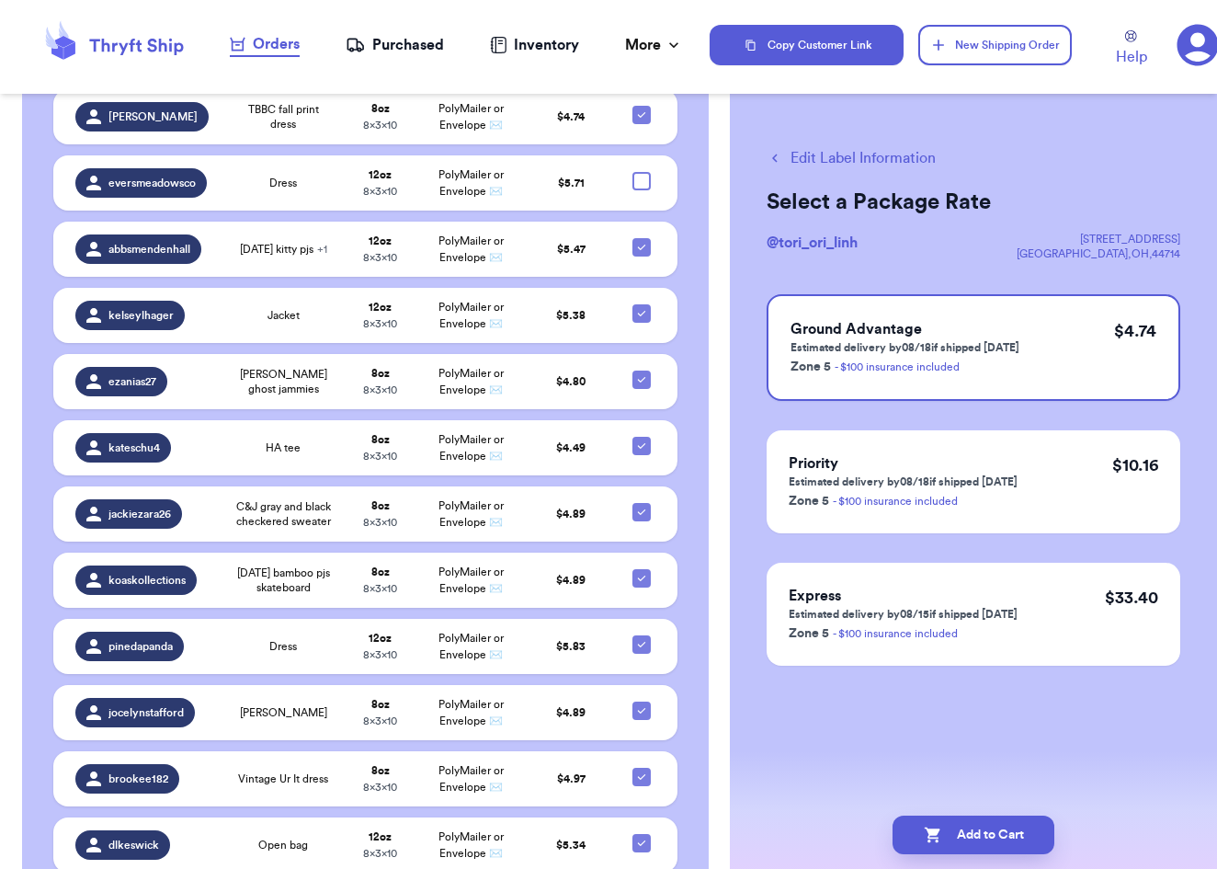
checkbox input "true"
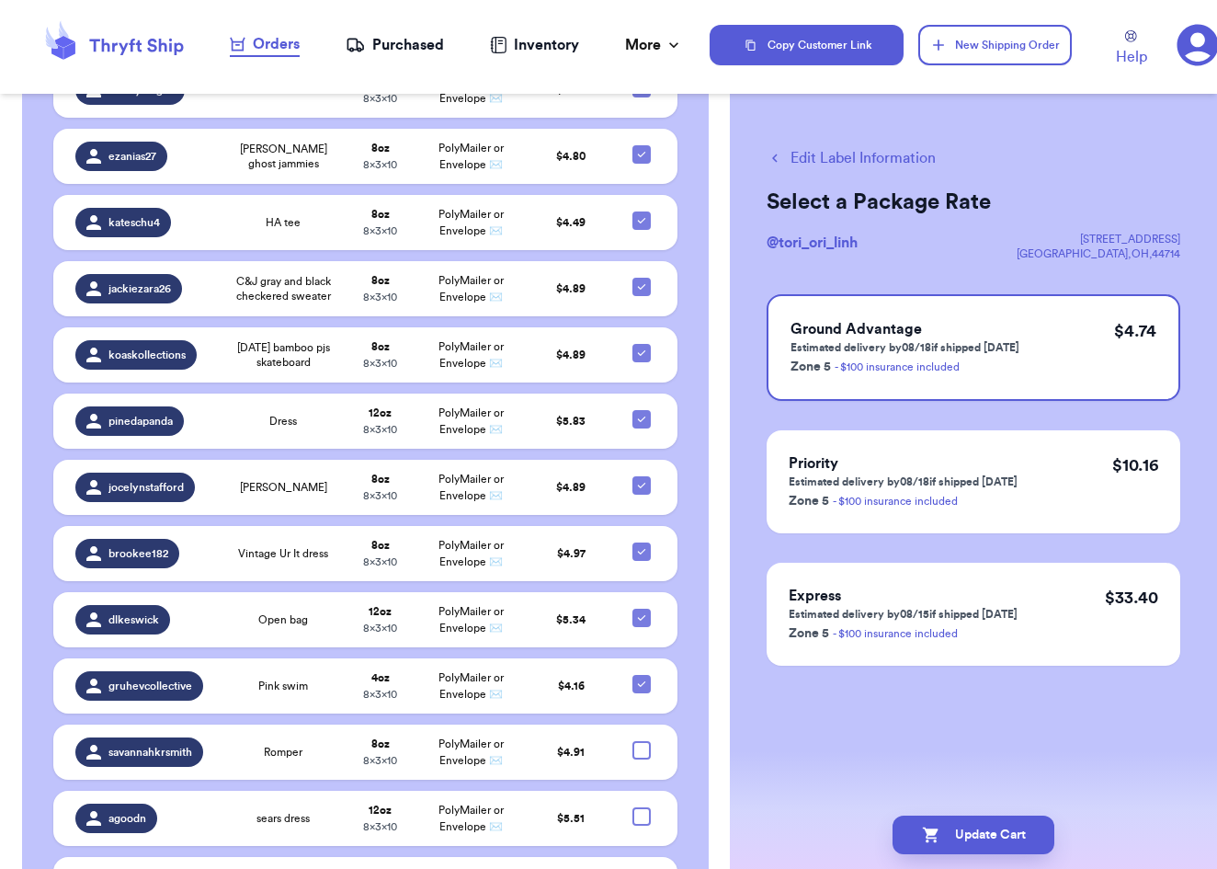
scroll to position [5658, 0]
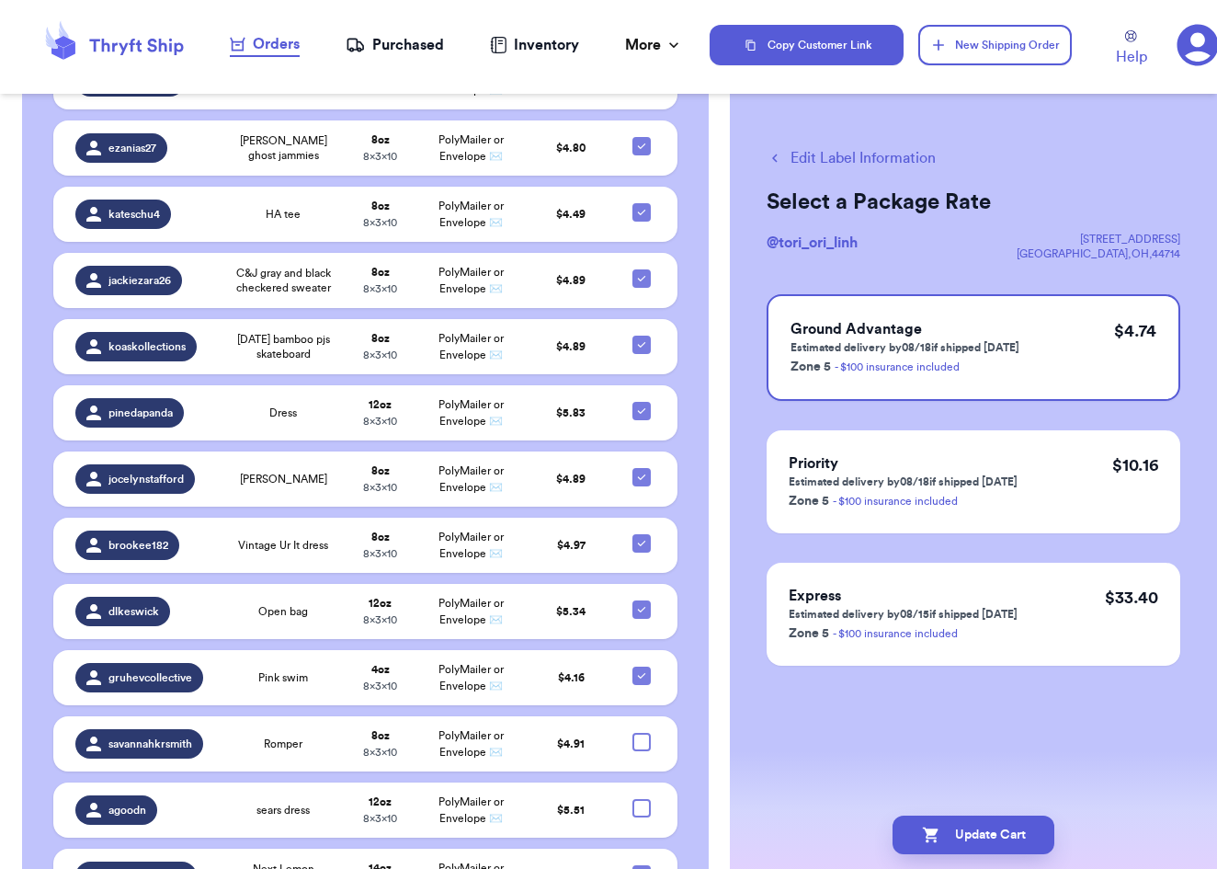
checkbox input "false"
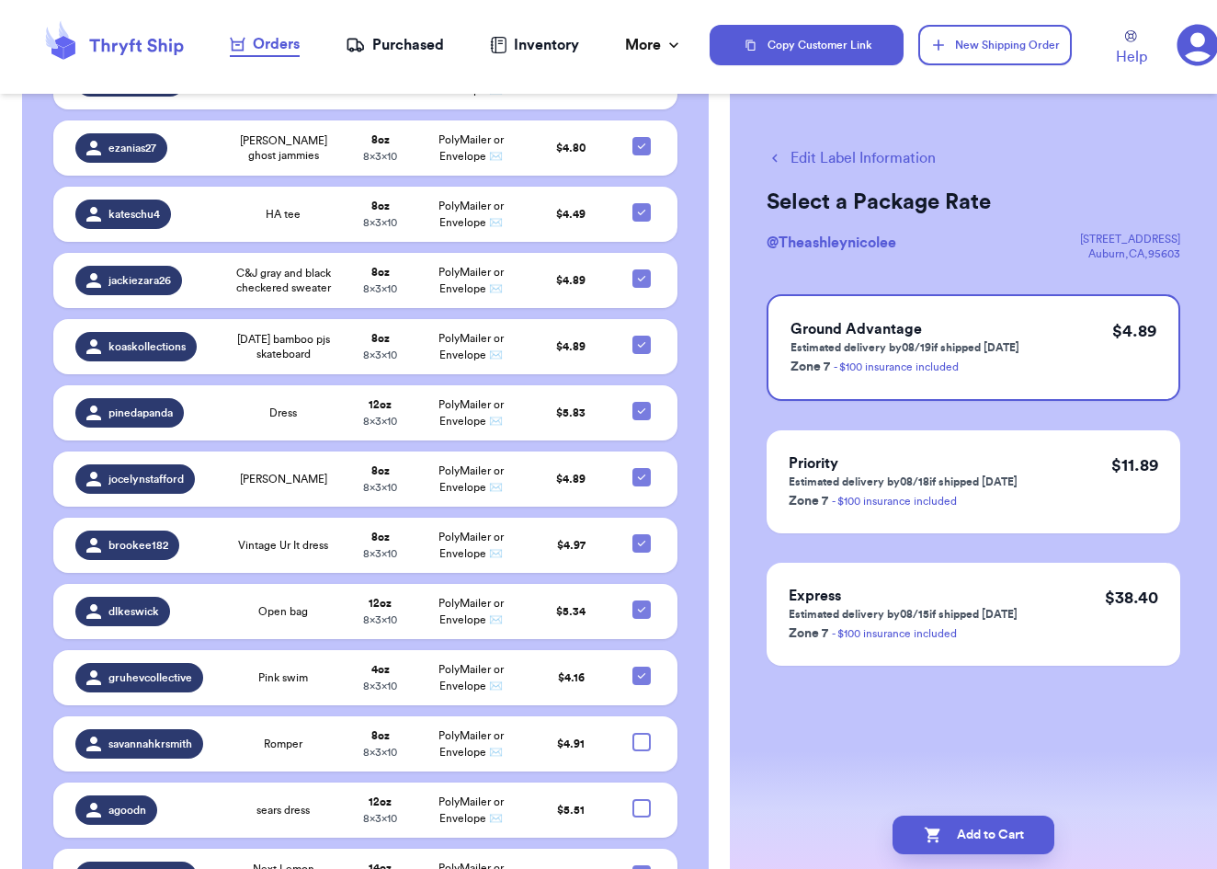
checkbox input "true"
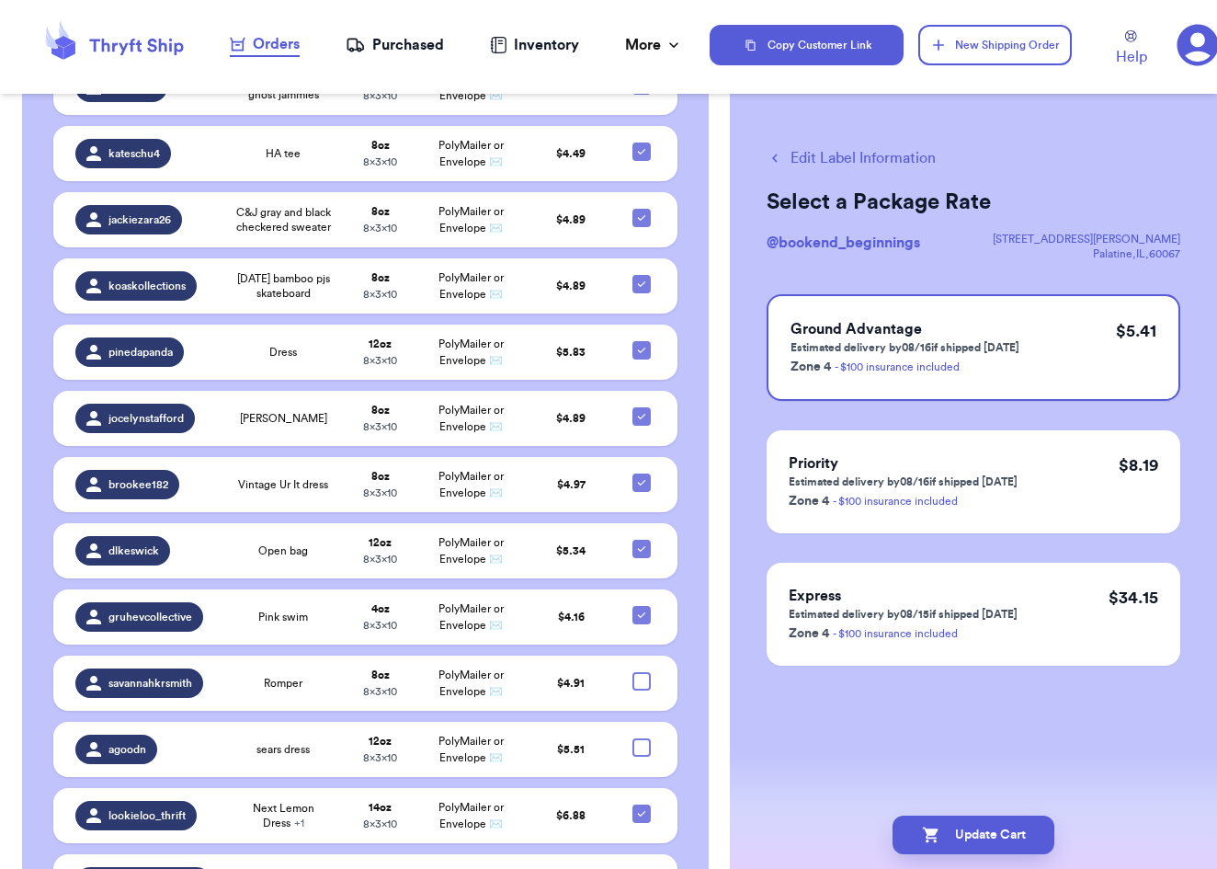
scroll to position [5775, 0]
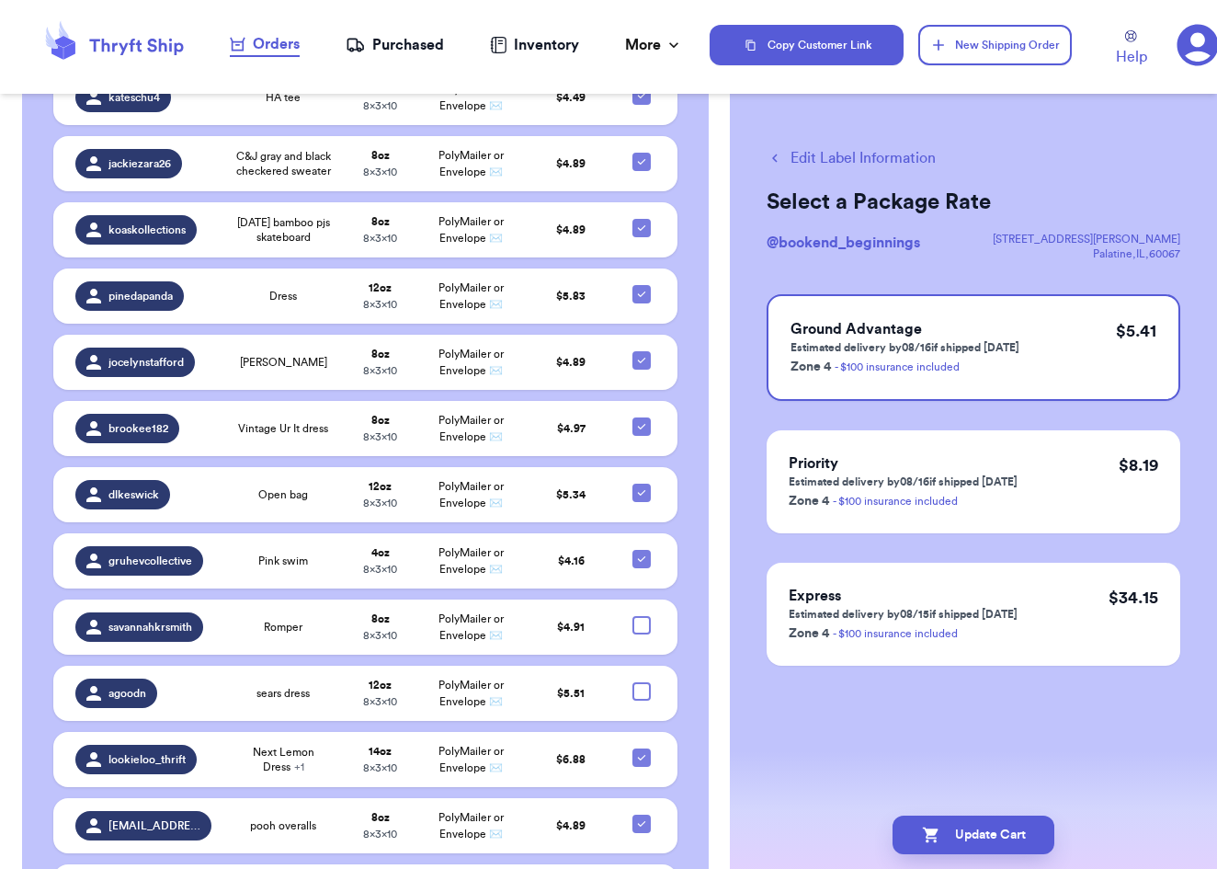
checkbox input "true"
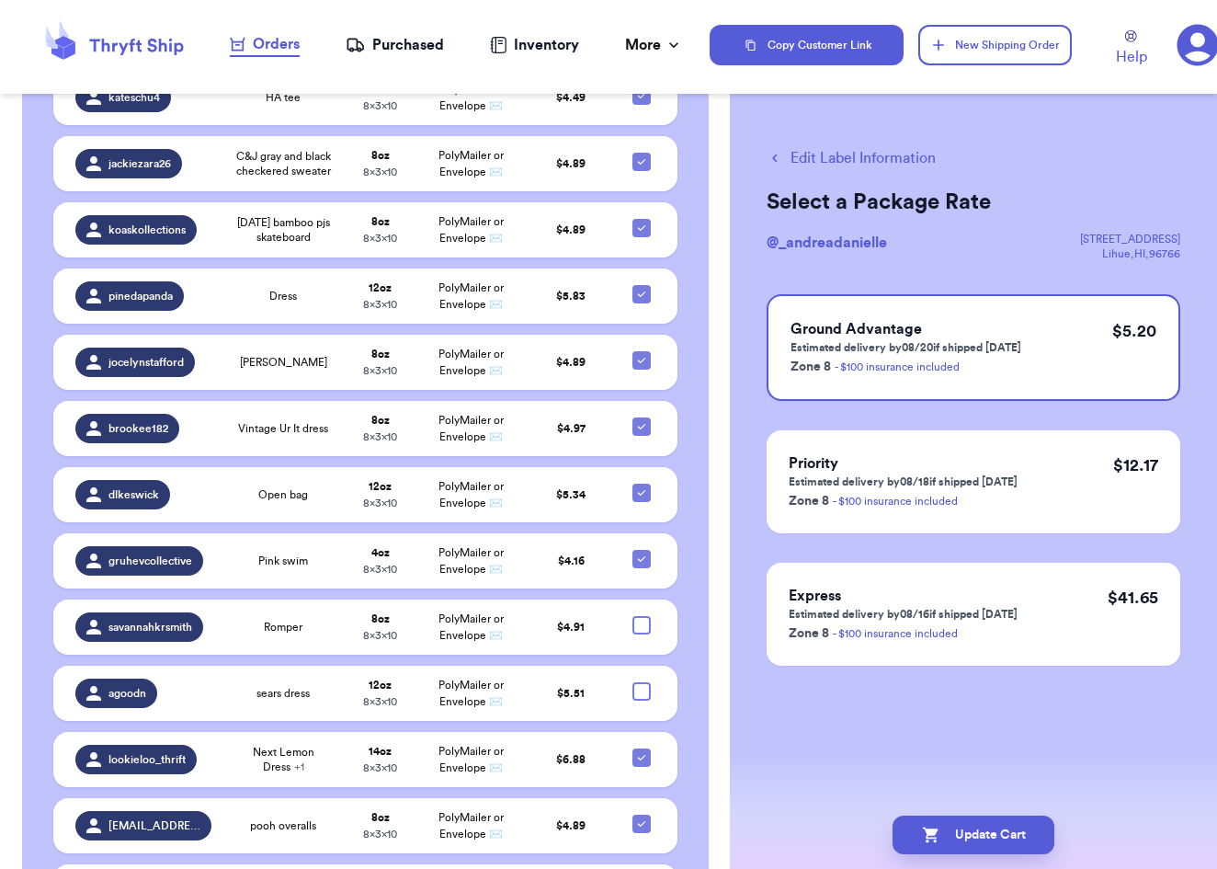
checkbox input "true"
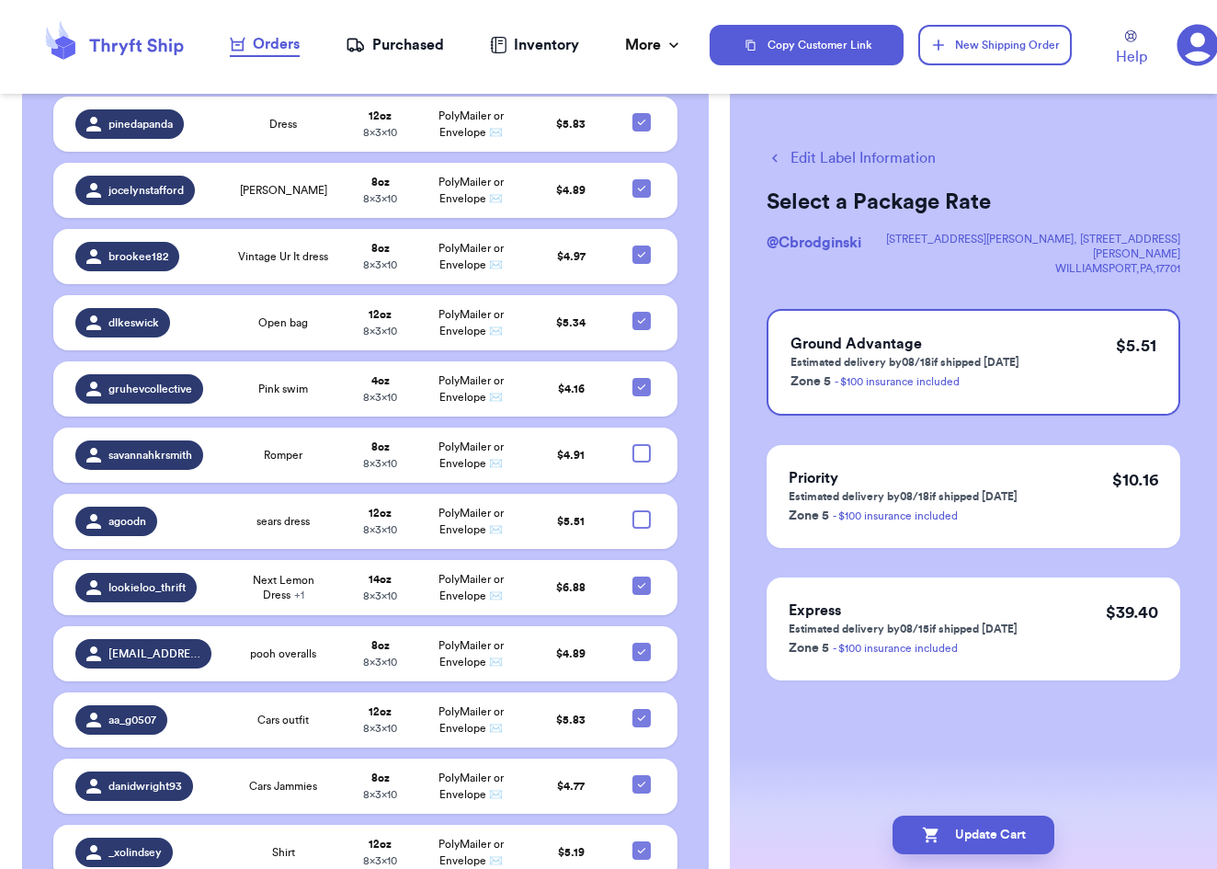
scroll to position [5946, 0]
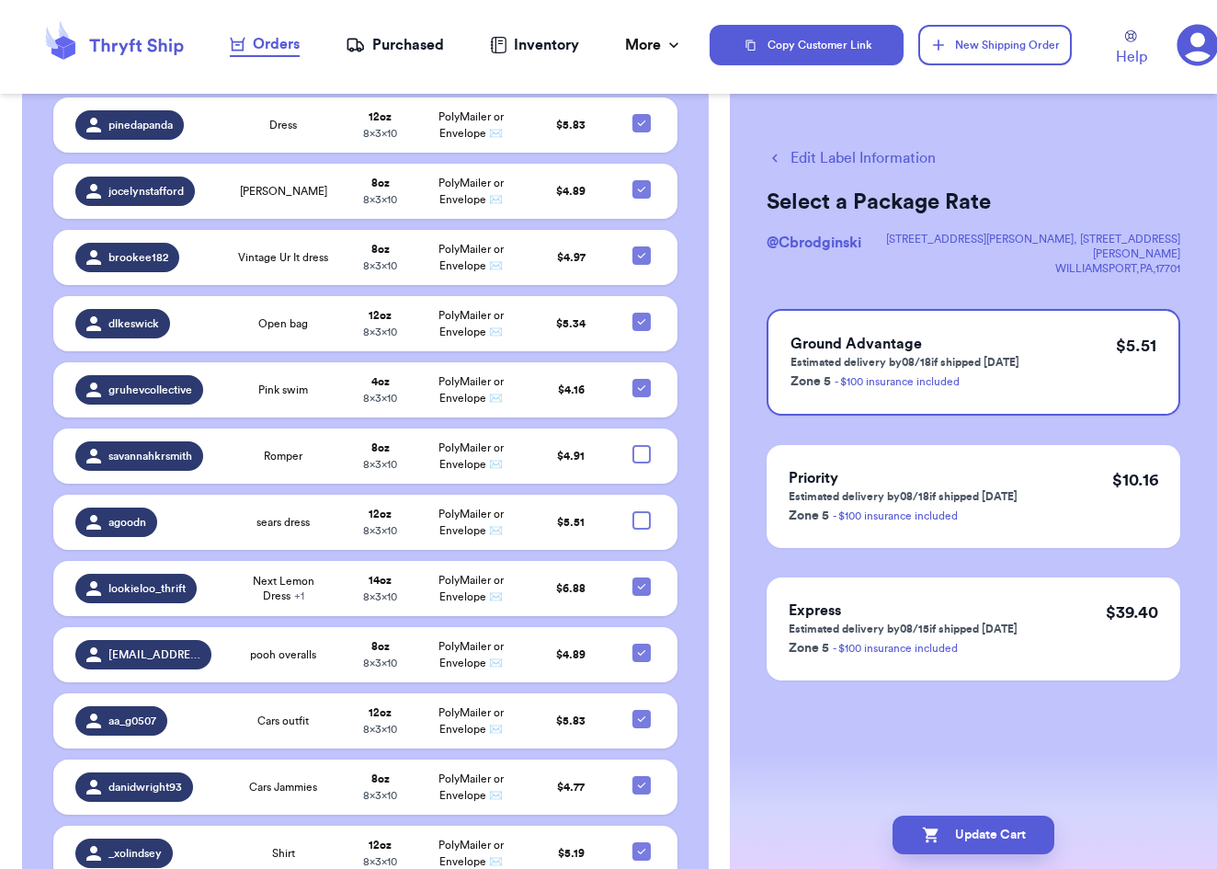
checkbox input "true"
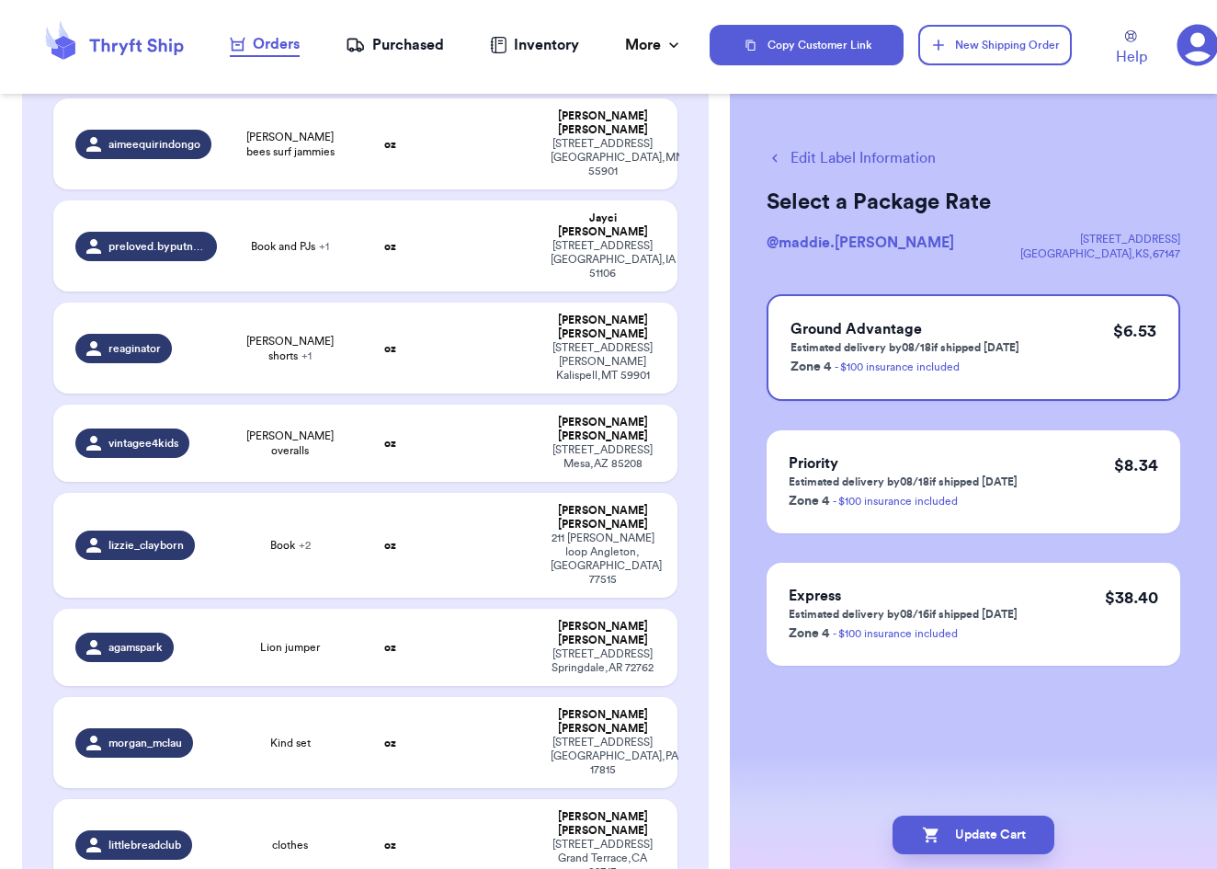
scroll to position [3763, 0]
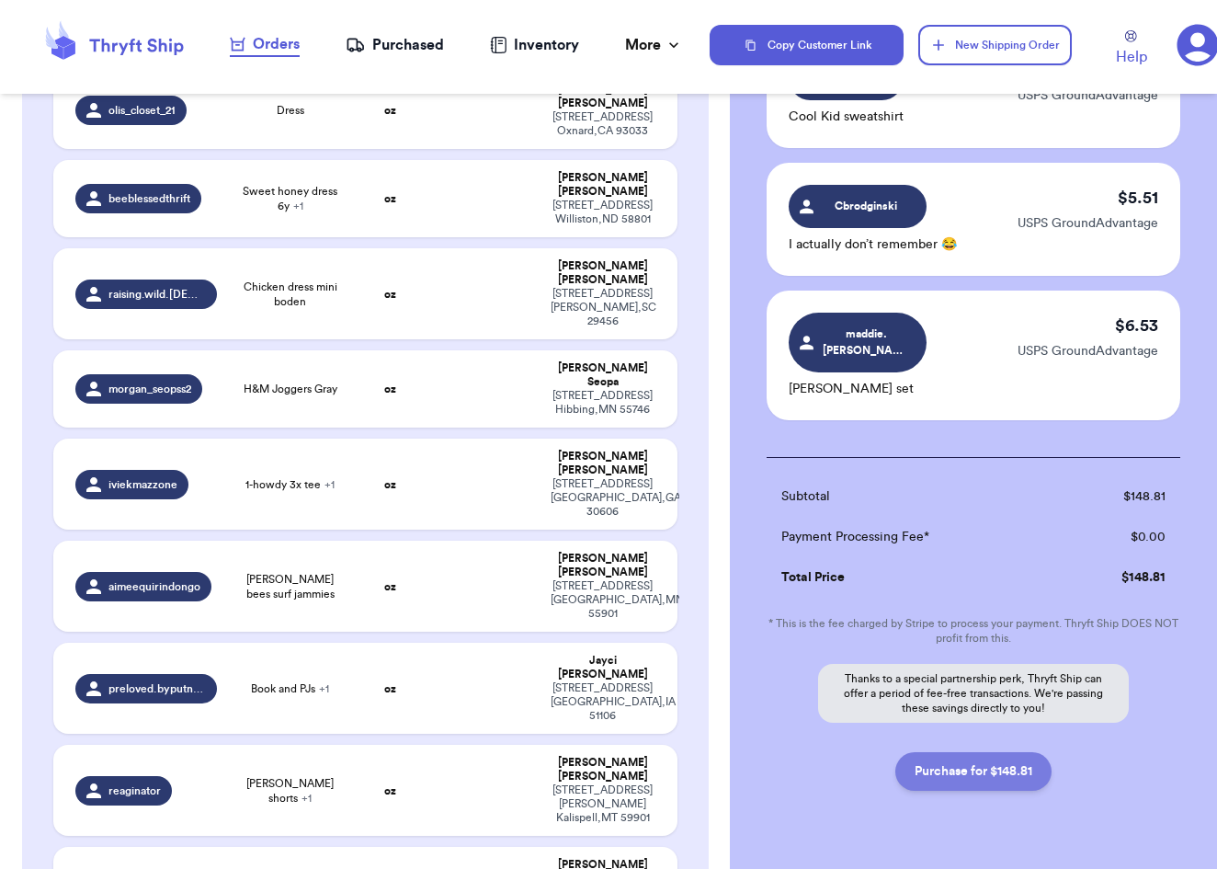
scroll to position [3422, 0]
click at [952, 753] on button "Purchase for $148.81" at bounding box center [973, 772] width 156 height 39
checkbox input "false"
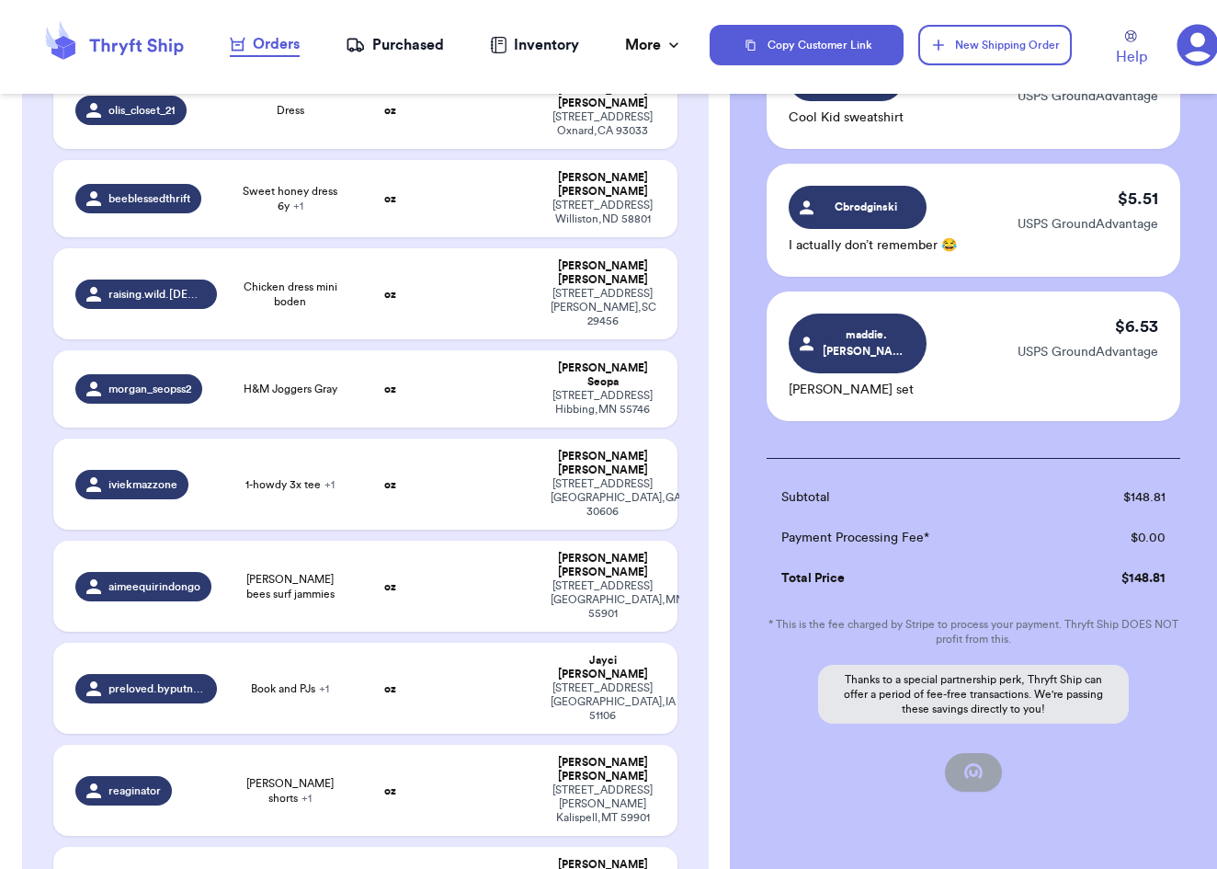
checkbox input "false"
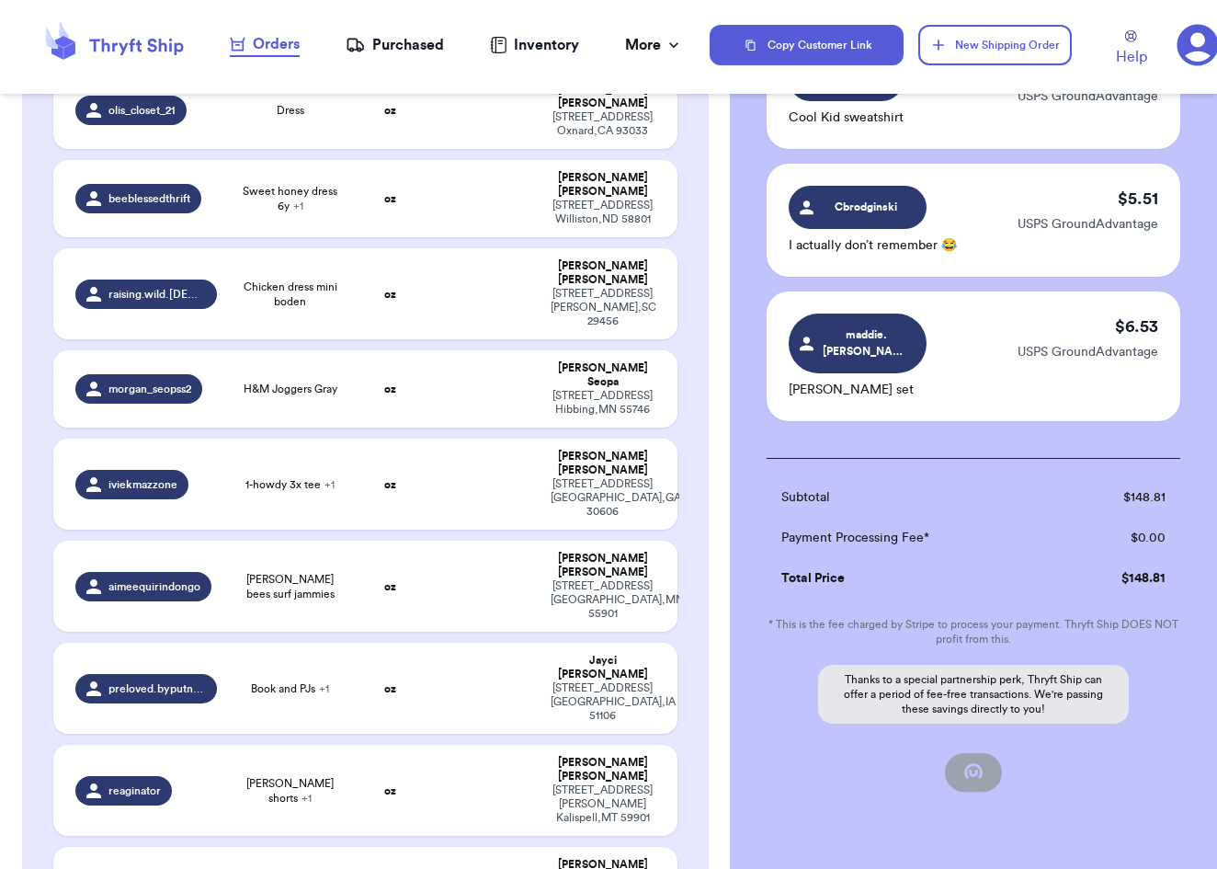
checkbox input "false"
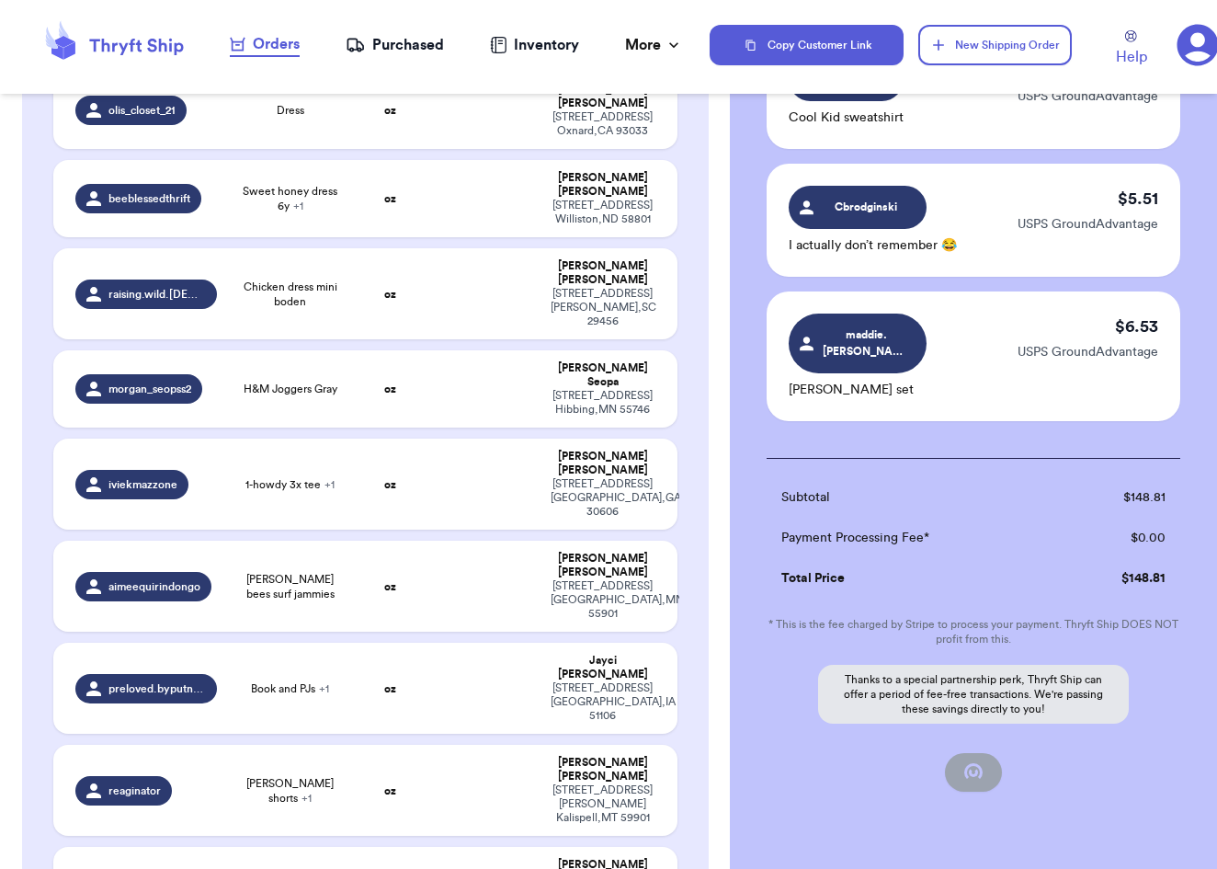
checkbox input "false"
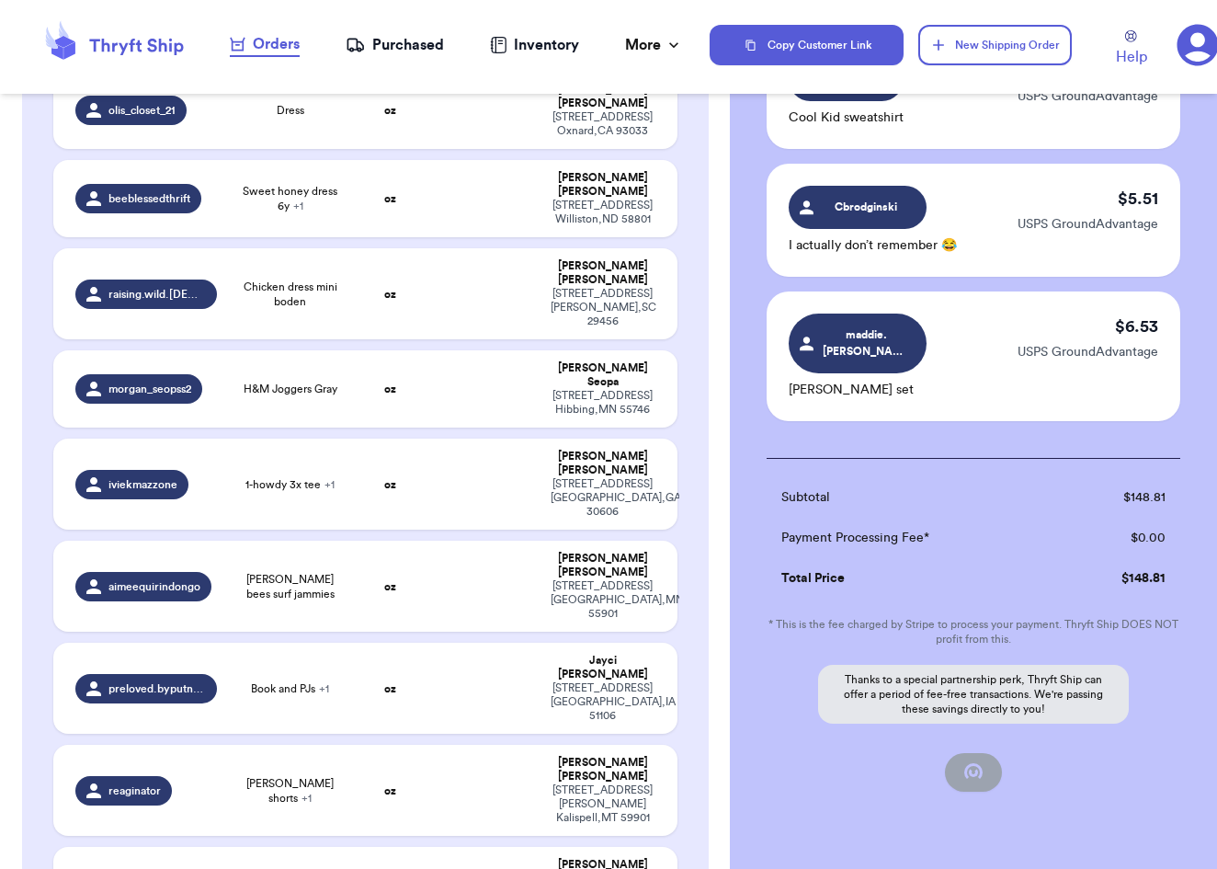
checkbox input "false"
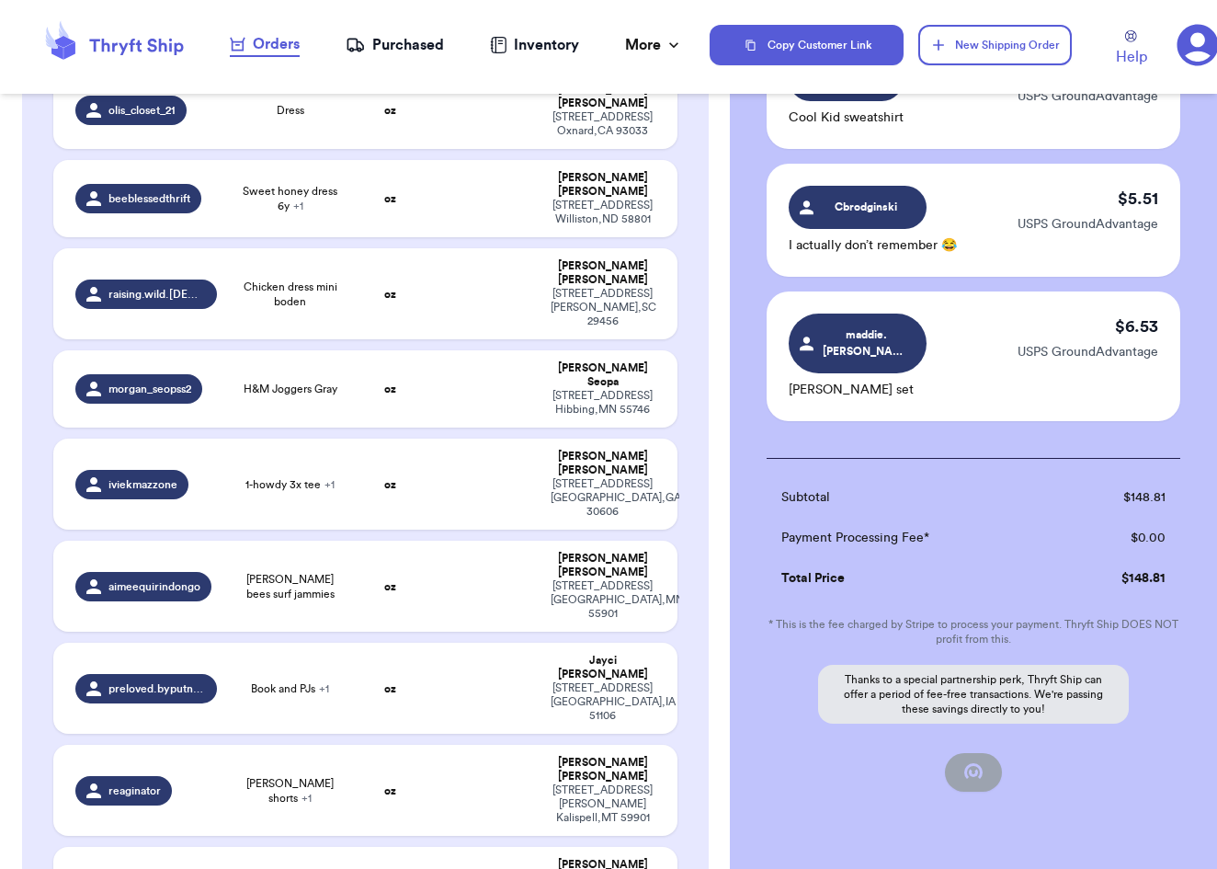
checkbox input "false"
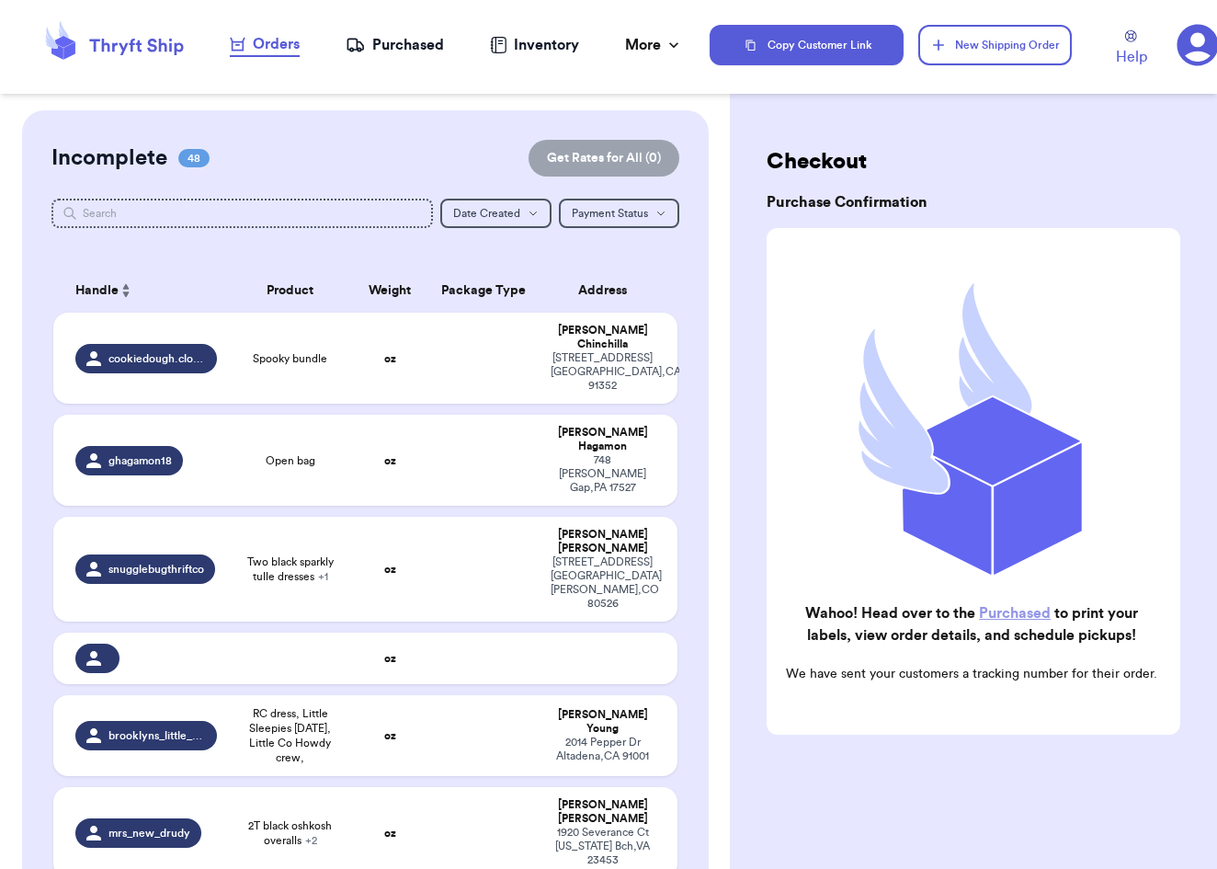
scroll to position [0, 0]
click at [400, 53] on div "Purchased" at bounding box center [395, 45] width 98 height 22
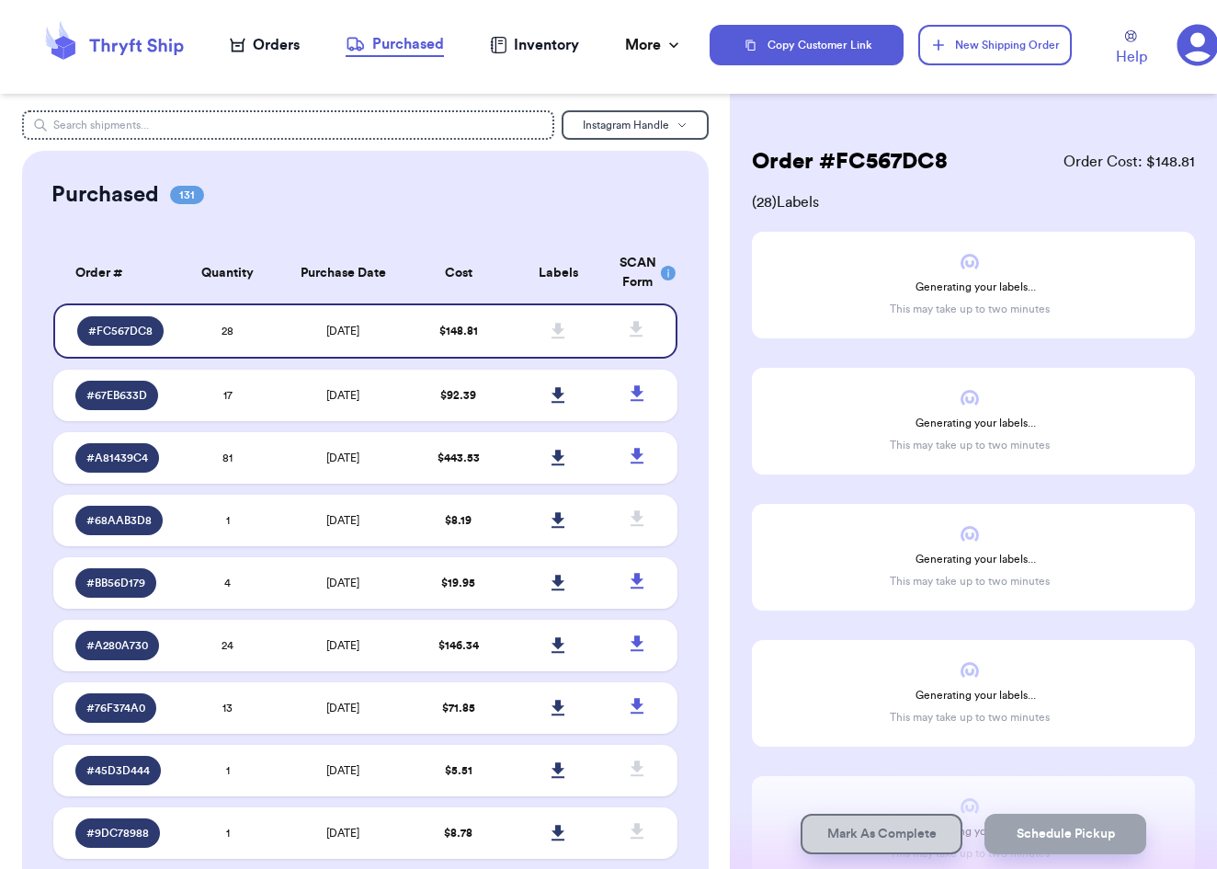
click at [595, 298] on th "Labels" at bounding box center [558, 273] width 100 height 61
click at [446, 546] on td "$ 8.19" at bounding box center [459, 520] width 100 height 51
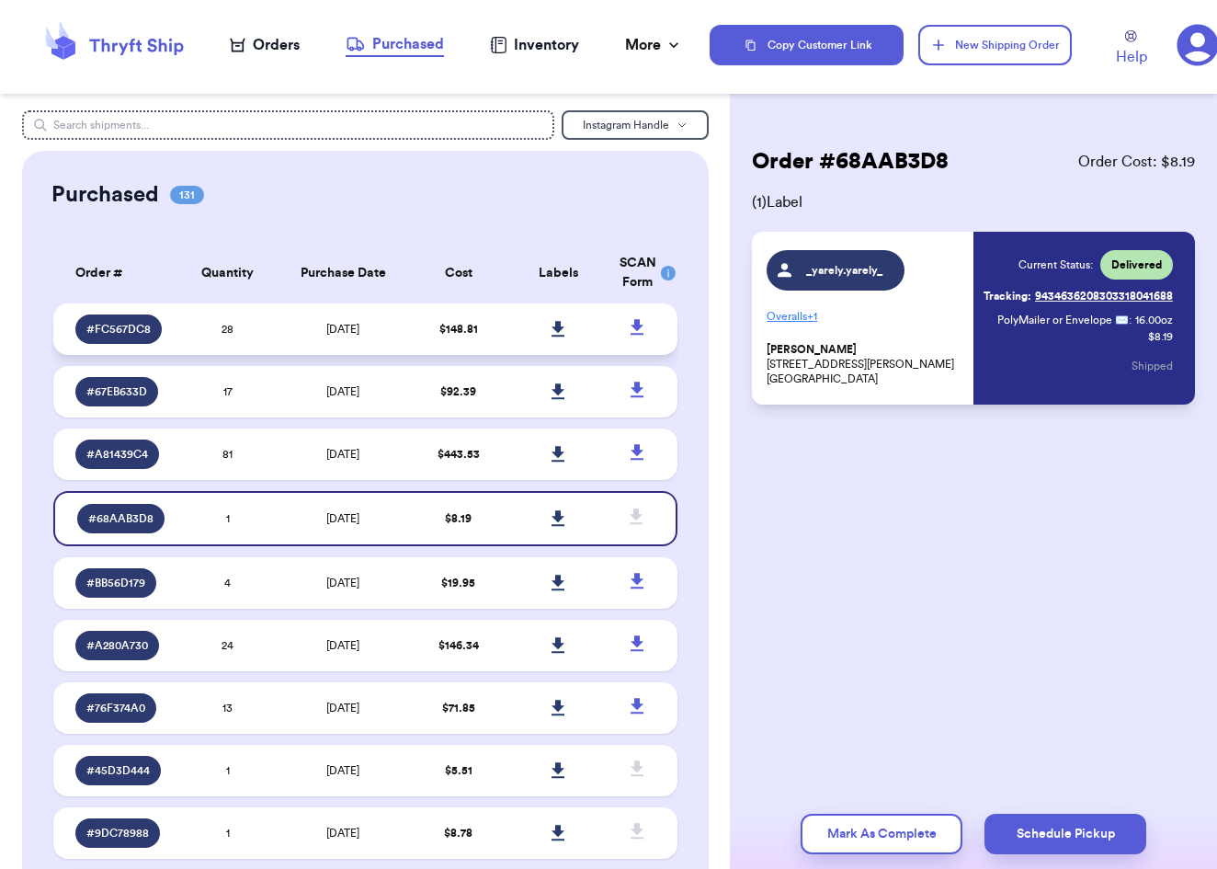
click at [562, 337] on icon at bounding box center [559, 329] width 14 height 17
